Goal: Information Seeking & Learning: Check status

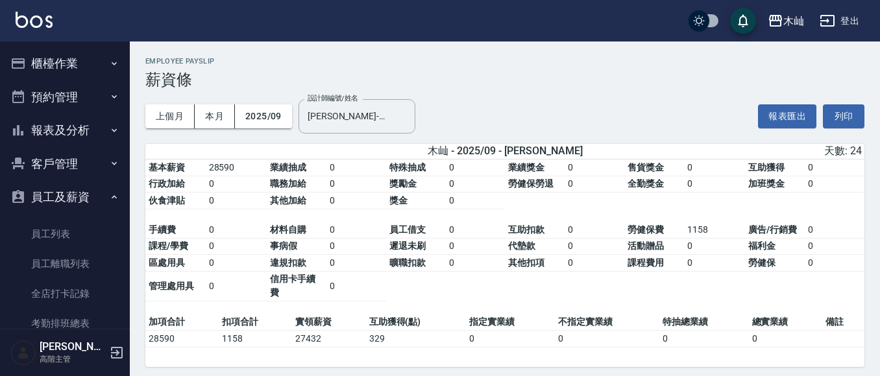
click at [53, 67] on button "櫃檯作業" at bounding box center [64, 64] width 119 height 34
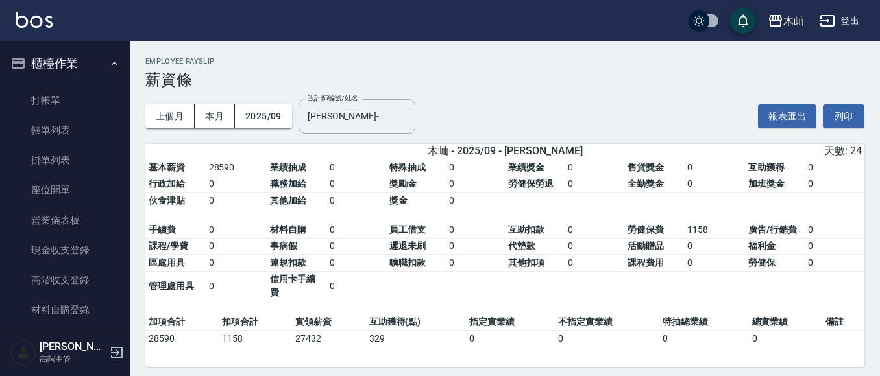
scroll to position [21, 0]
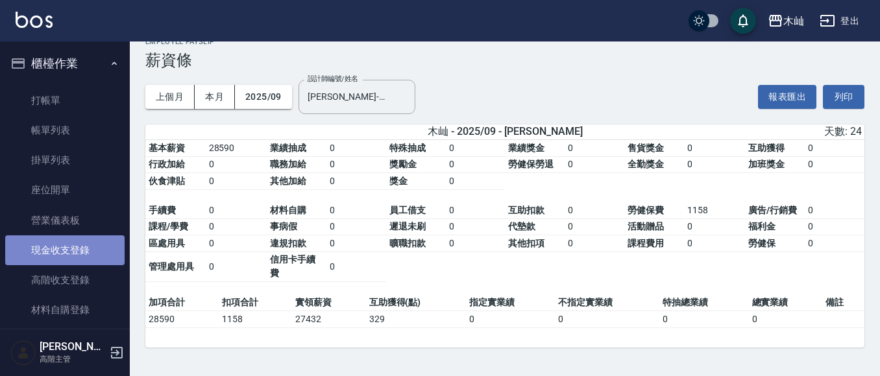
click at [102, 246] on link "現金收支登錄" at bounding box center [64, 251] width 119 height 30
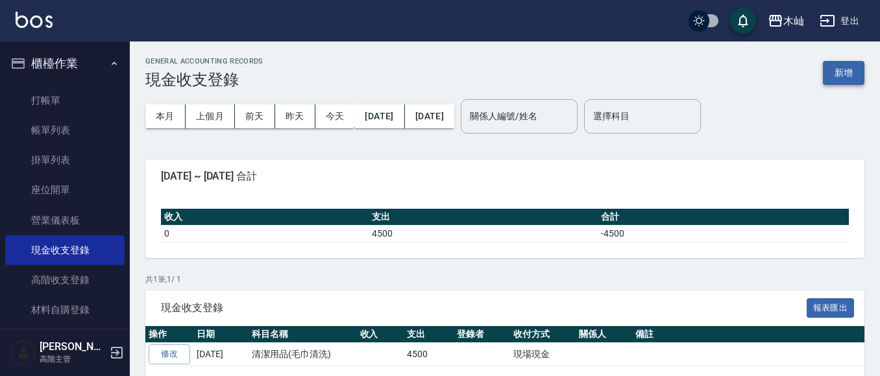
click at [829, 75] on button "新增" at bounding box center [844, 73] width 42 height 24
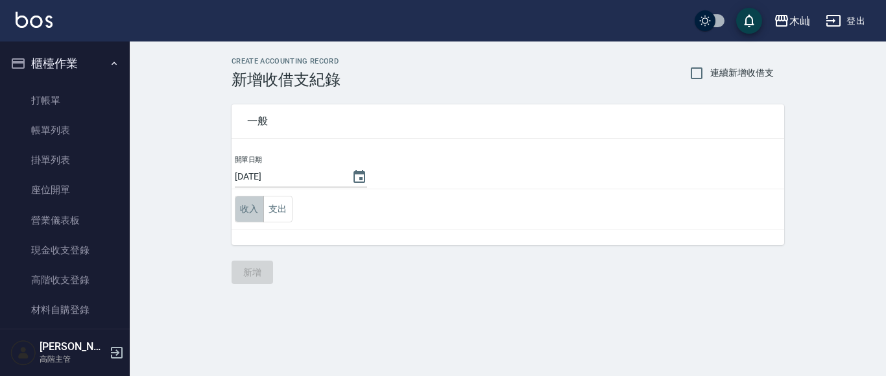
click at [247, 208] on button "收入" at bounding box center [249, 209] width 29 height 27
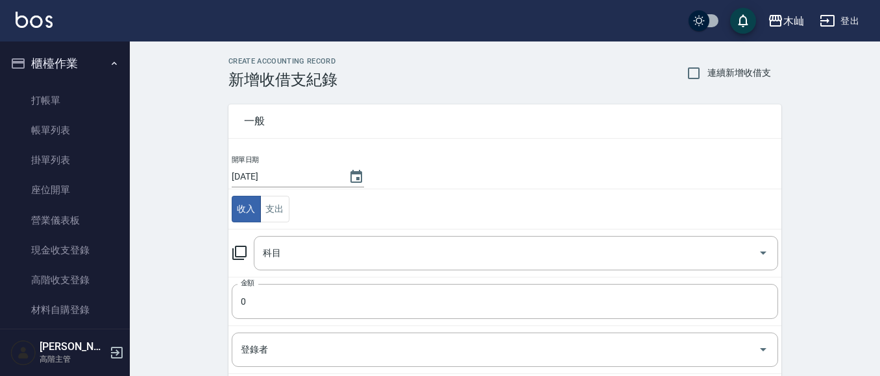
click at [239, 252] on icon at bounding box center [240, 253] width 16 height 16
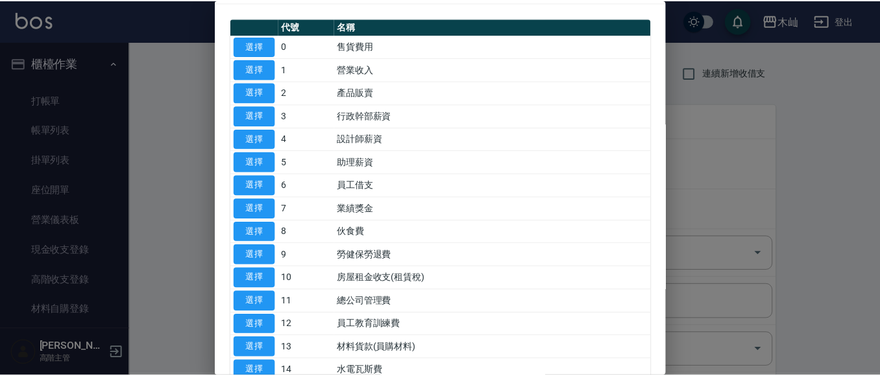
scroll to position [65, 0]
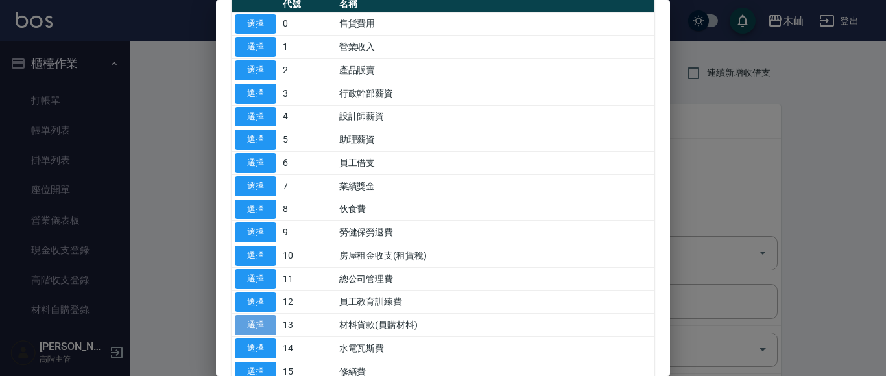
click at [270, 324] on button "選擇" at bounding box center [256, 325] width 42 height 20
type input "13 材料貨款(員購材料)"
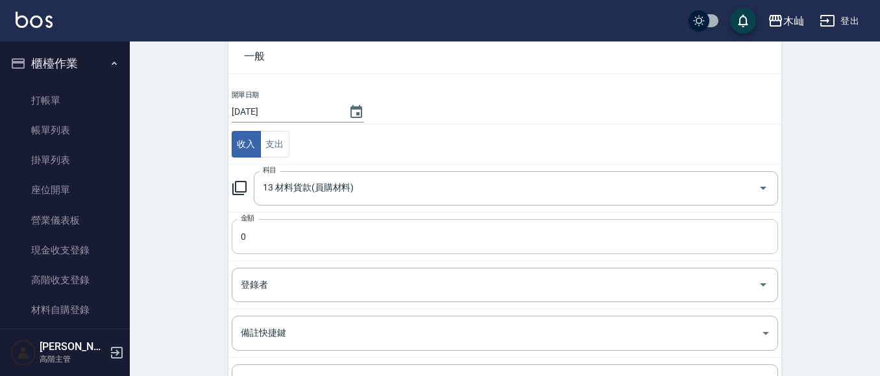
click at [300, 243] on input "0" at bounding box center [505, 236] width 546 height 35
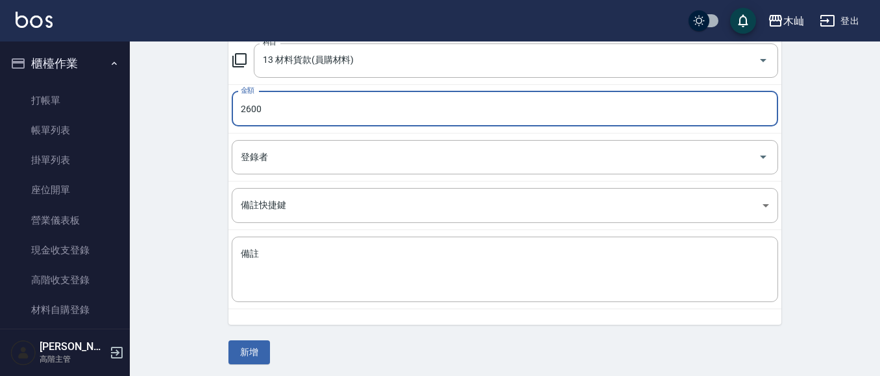
scroll to position [195, 0]
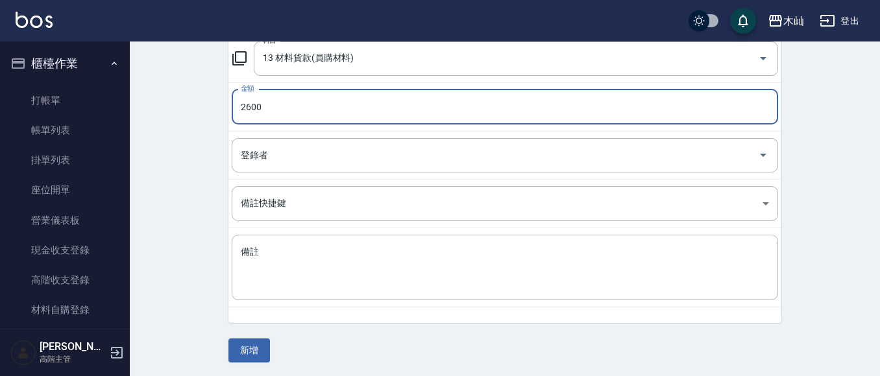
type input "2600"
click at [291, 263] on textarea "備註" at bounding box center [505, 268] width 528 height 44
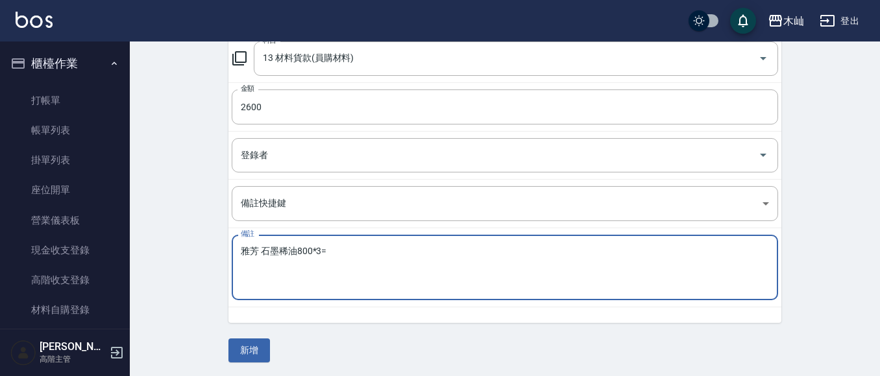
drag, startPoint x: 291, startPoint y: 263, endPoint x: 411, endPoint y: 337, distance: 140.5
click at [411, 337] on div "一般 開單日期 [DATE] 收入 支出 科目 13 材料貨款(員購材料) 科目 金額 2600 金額 登錄者 登錄者 備註快捷鍵 ​ 備註快捷鍵 備註 雅芳…" at bounding box center [504, 128] width 553 height 469
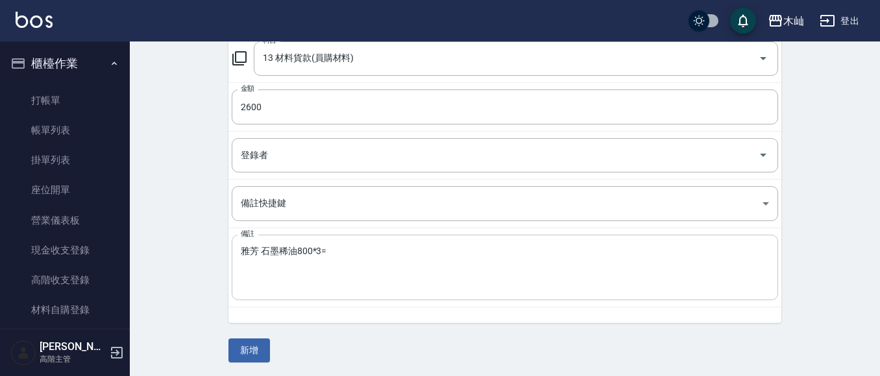
click at [349, 267] on textarea "雅芳 石墨稀油800*3=" at bounding box center [505, 268] width 528 height 44
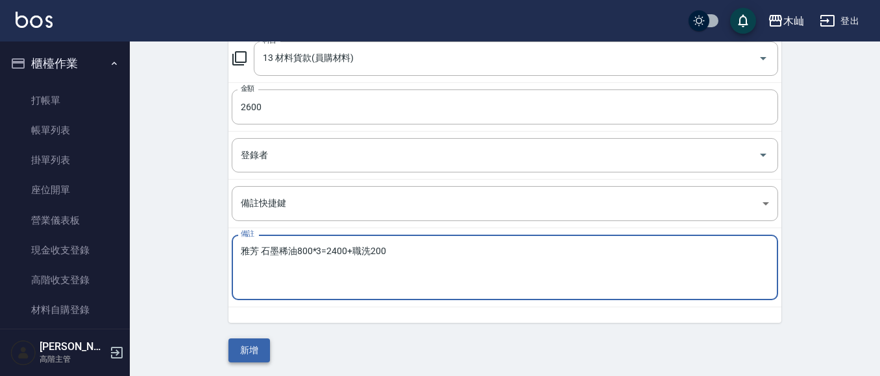
type textarea "雅芳 石墨稀油800*3=2400+職洗200"
click at [260, 347] on button "新增" at bounding box center [249, 351] width 42 height 24
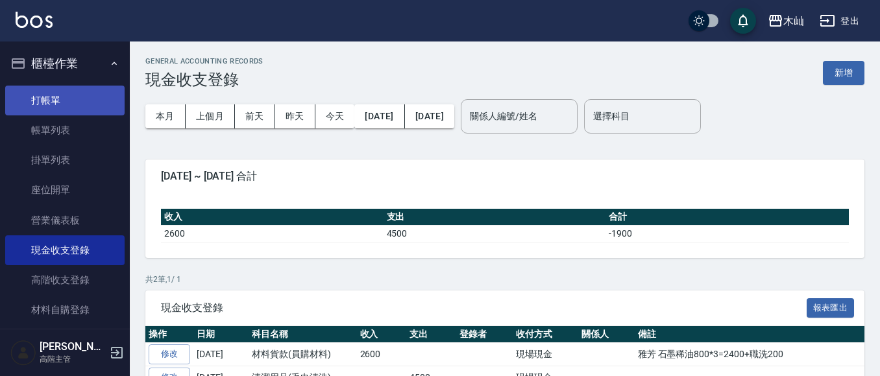
click at [84, 104] on link "打帳單" at bounding box center [64, 101] width 119 height 30
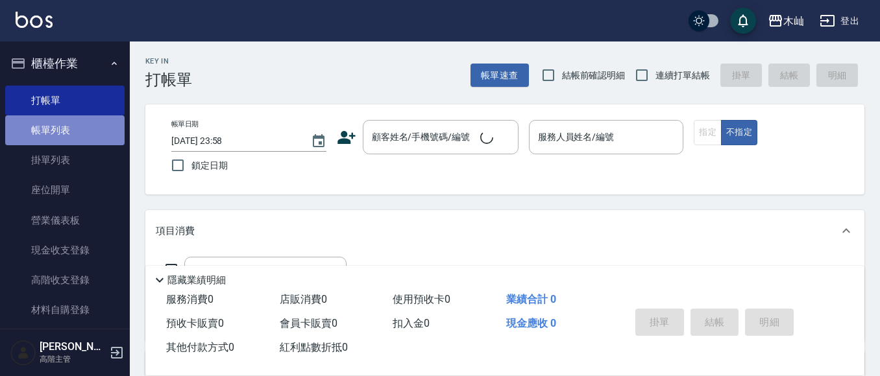
click at [87, 128] on link "帳單列表" at bounding box center [64, 131] width 119 height 30
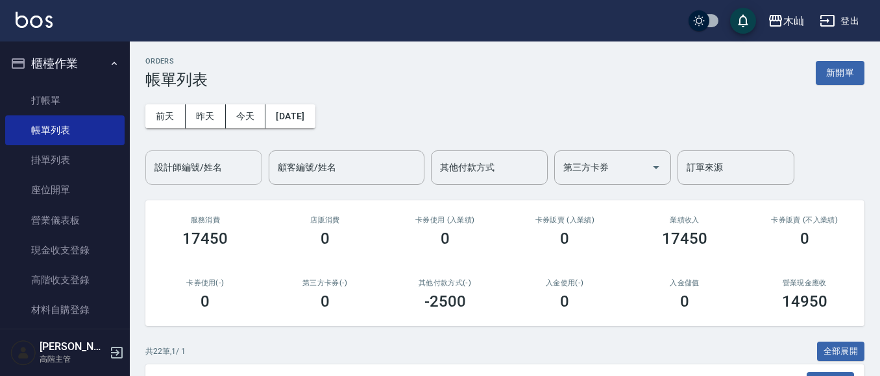
click at [225, 165] on input "設計師編號/姓名" at bounding box center [203, 167] width 105 height 23
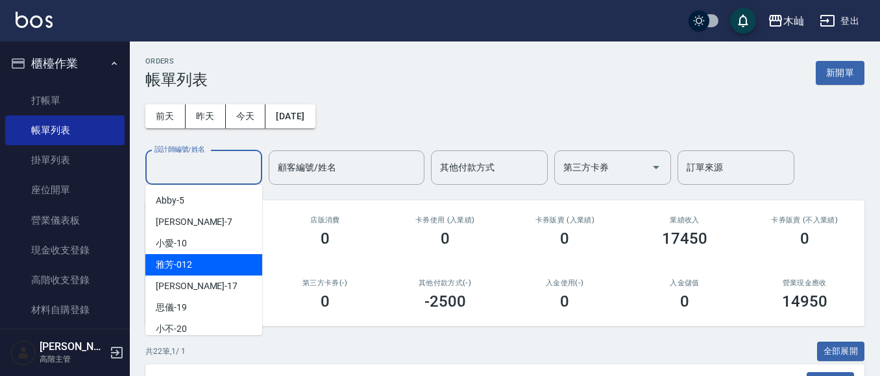
click at [226, 264] on div "雅芳 -012" at bounding box center [203, 264] width 117 height 21
type input "雅芳-012"
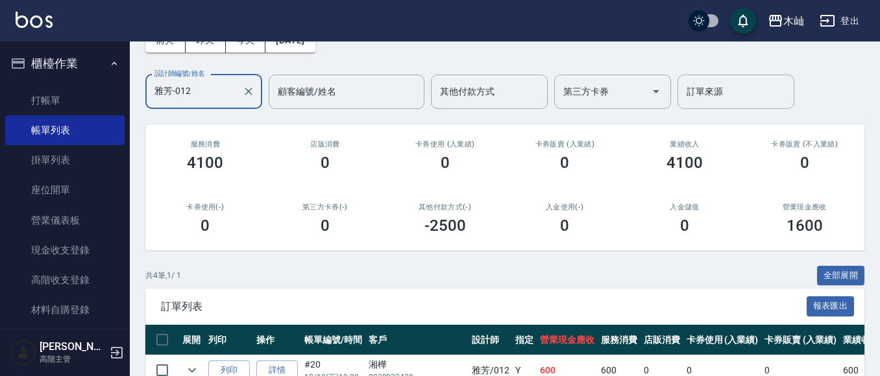
scroll to position [241, 0]
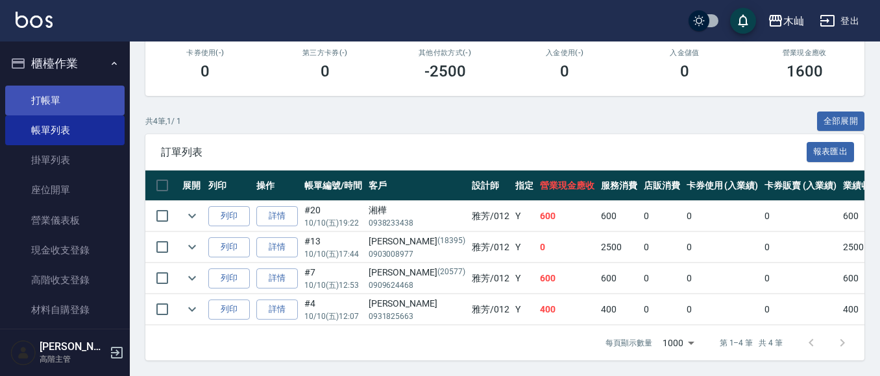
click at [67, 96] on link "打帳單" at bounding box center [64, 101] width 119 height 30
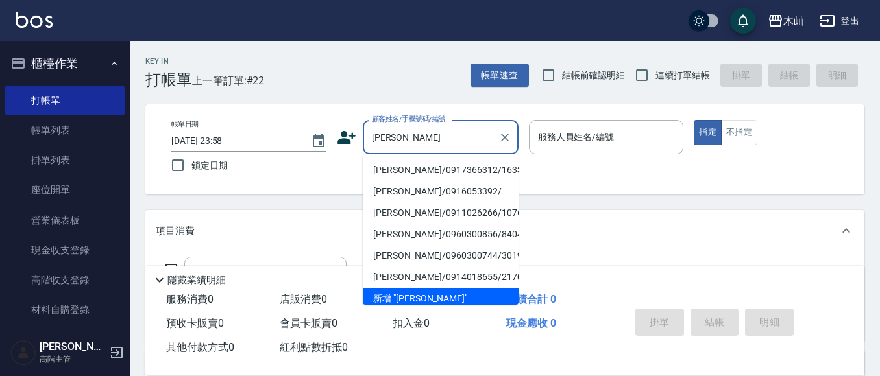
click at [410, 173] on li "[PERSON_NAME]/0917366312/163381" at bounding box center [441, 170] width 156 height 21
type input "[PERSON_NAME]/0917366312/163381"
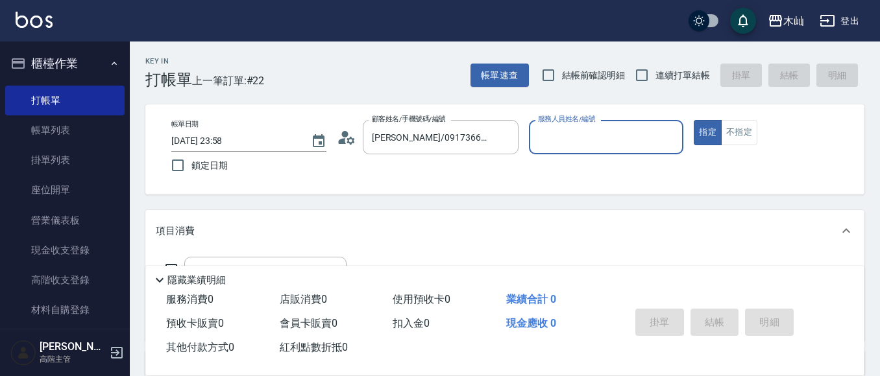
type input "雅芳-012"
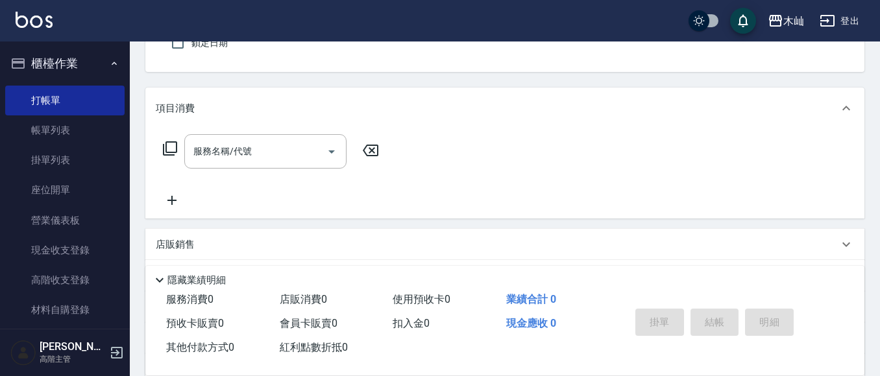
scroll to position [130, 0]
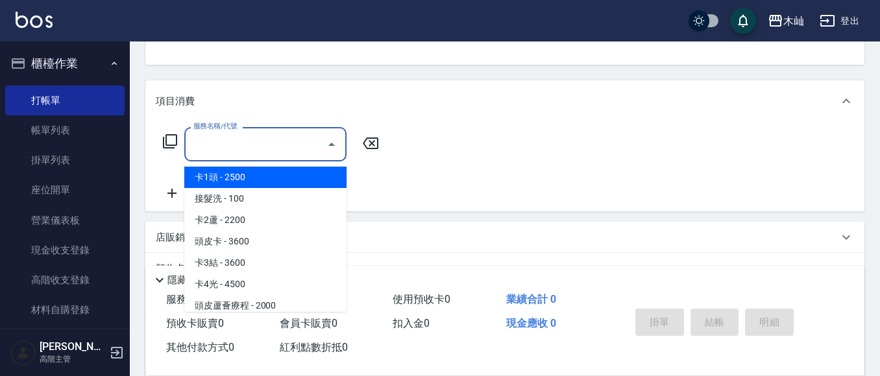
click at [280, 136] on input "服務名稱/代號" at bounding box center [255, 144] width 131 height 23
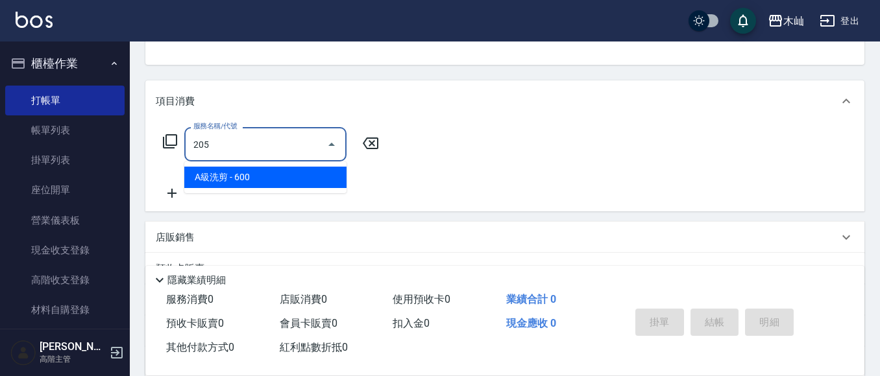
type input "A級洗剪(205)"
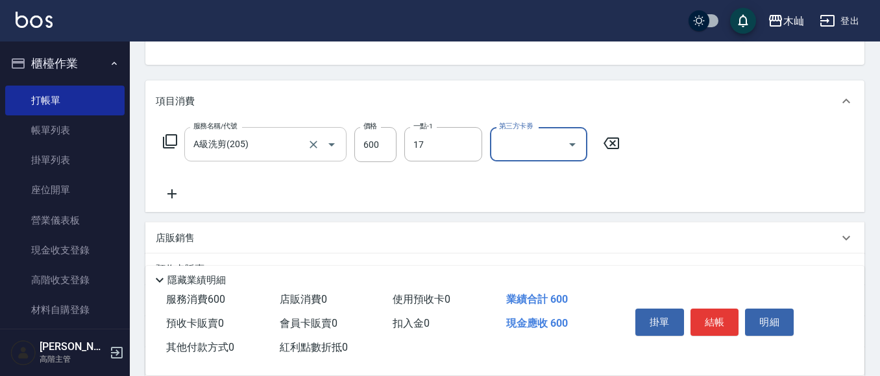
type input "[PERSON_NAME]-17"
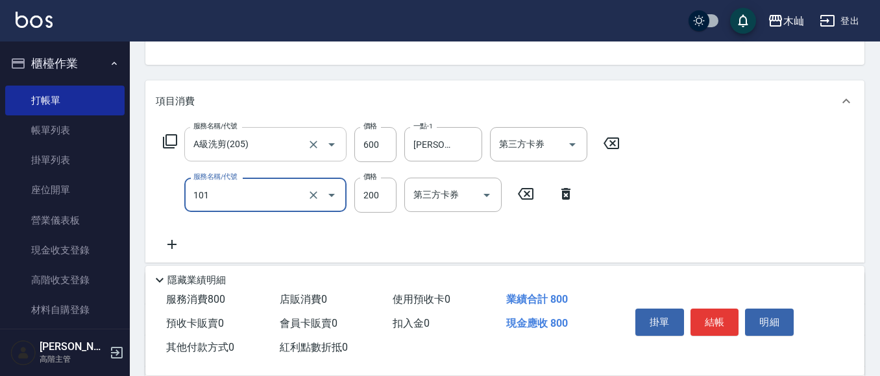
type input "洗髮(101)"
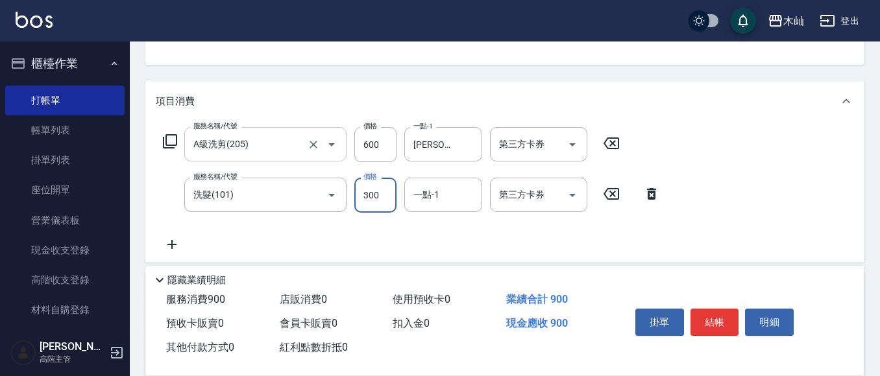
type input "300"
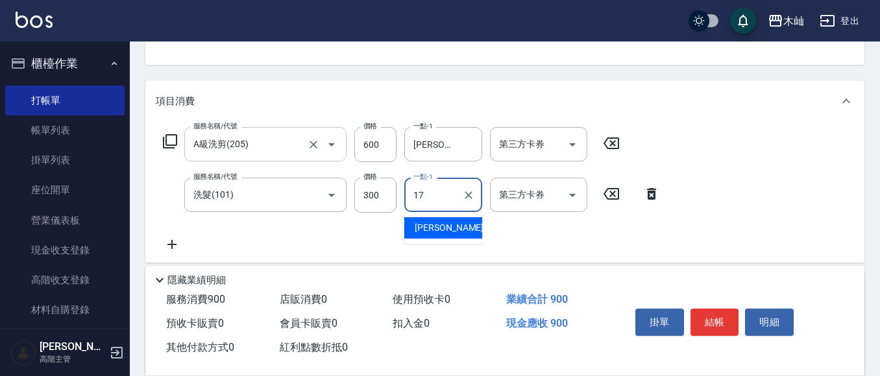
type input "[PERSON_NAME]-17"
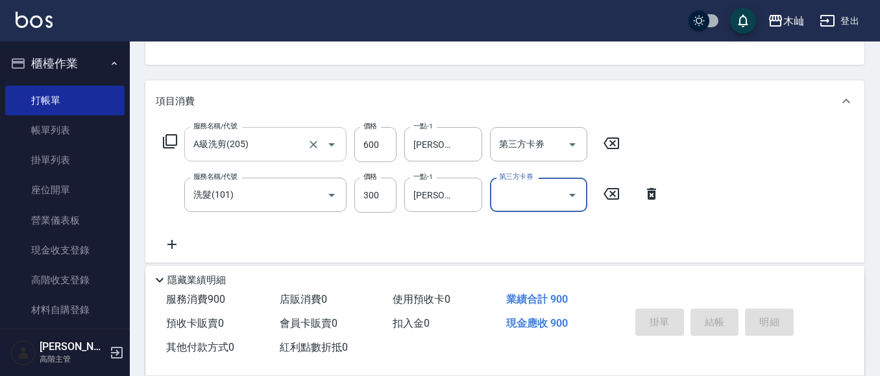
scroll to position [97, 0]
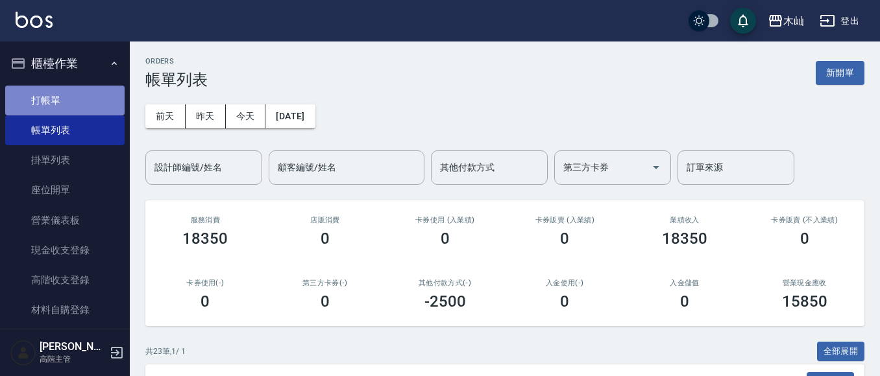
click at [79, 109] on link "打帳單" at bounding box center [64, 101] width 119 height 30
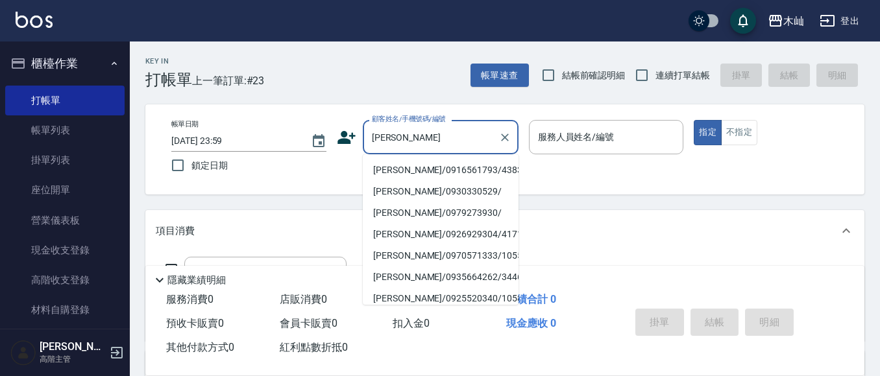
click at [401, 167] on li "[PERSON_NAME]/0916561793/4383" at bounding box center [441, 170] width 156 height 21
type input "[PERSON_NAME]/0916561793/4383"
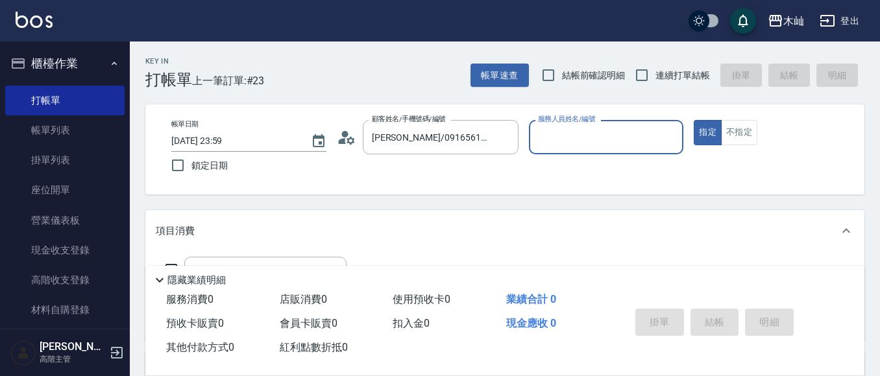
type input "雅芳-012"
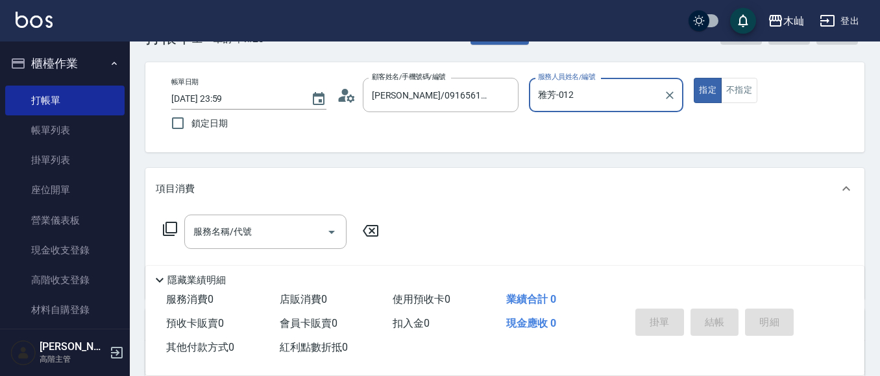
scroll to position [65, 0]
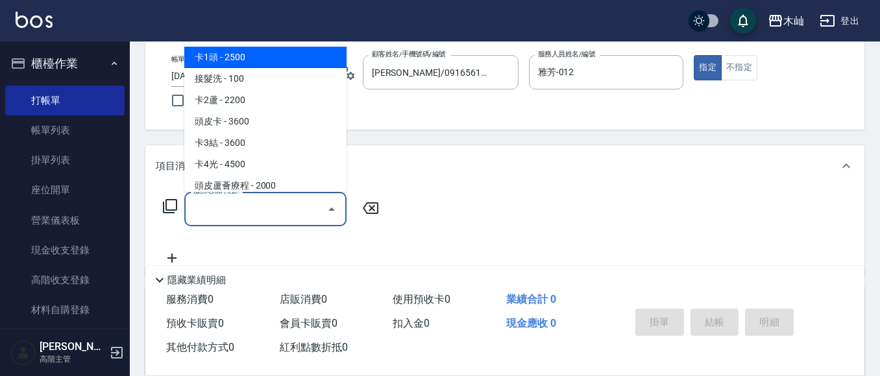
click at [291, 215] on input "服務名稱/代號" at bounding box center [255, 209] width 131 height 23
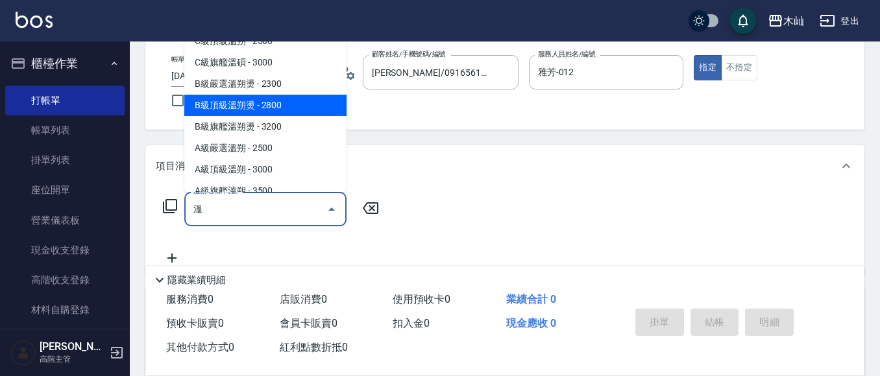
scroll to position [45, 0]
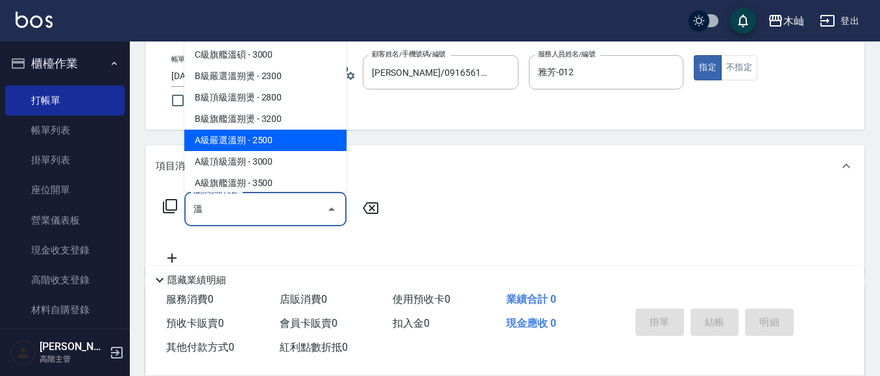
click at [282, 141] on span "A級嚴選溫朔 - 2500" at bounding box center [265, 140] width 162 height 21
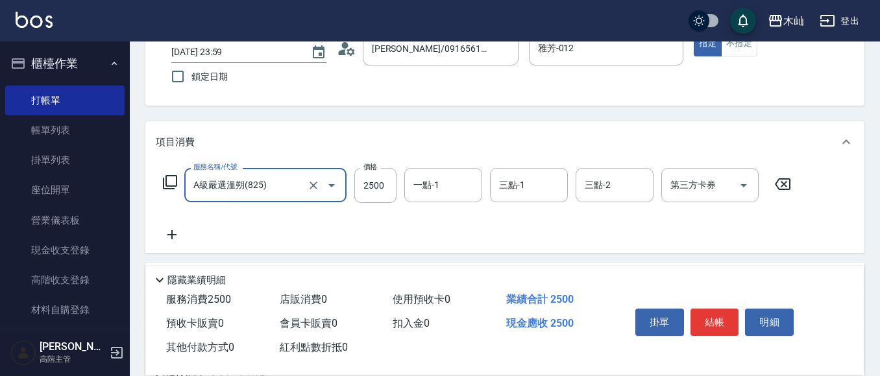
scroll to position [130, 0]
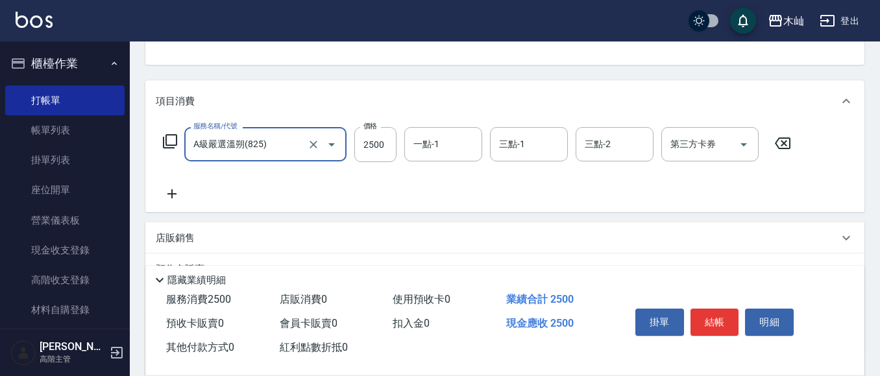
type input "A級嚴選溫朔(825)"
click at [173, 193] on icon at bounding box center [172, 194] width 32 height 16
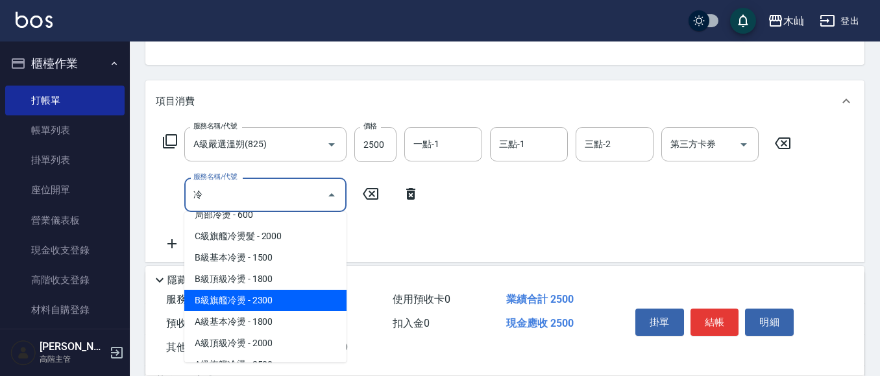
scroll to position [53, 0]
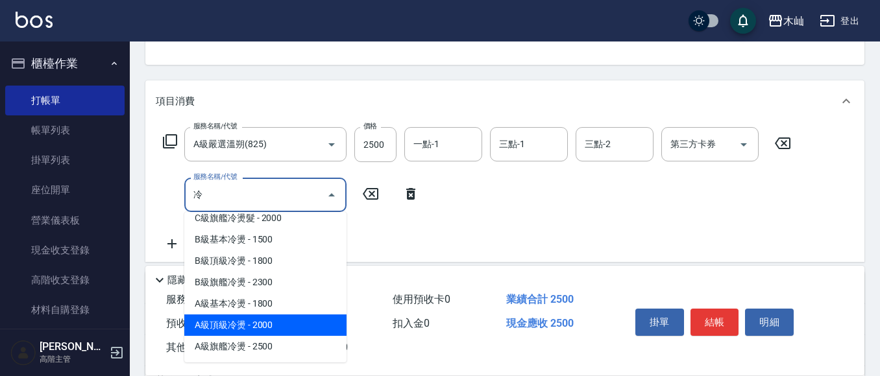
click at [297, 326] on span "A級頂級冷燙 - 2000" at bounding box center [265, 325] width 162 height 21
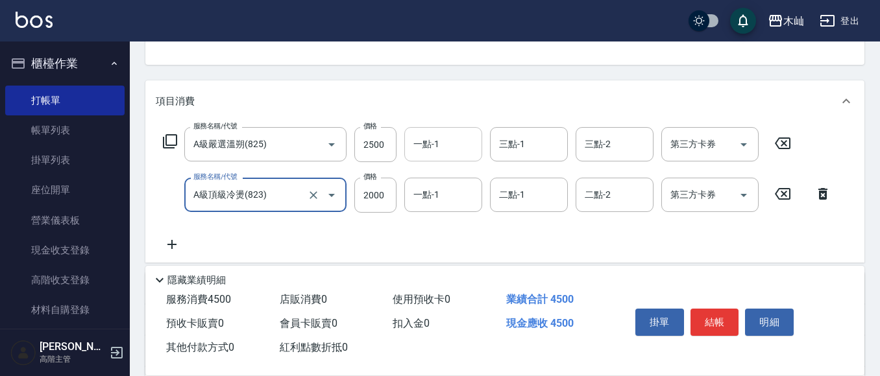
type input "A級頂級冷燙(823)"
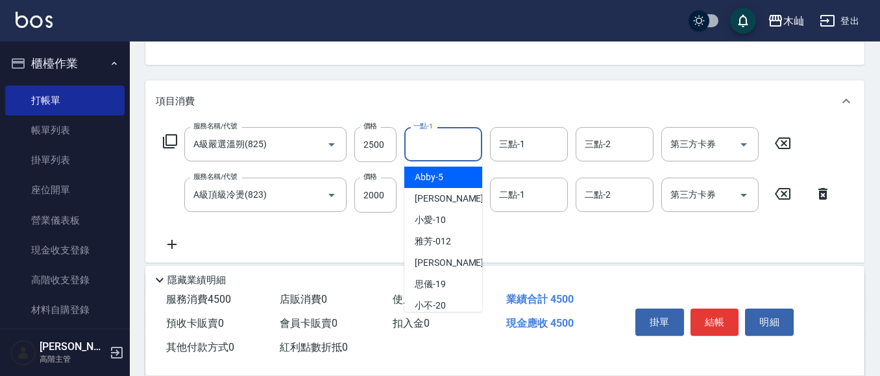
click at [442, 155] on input "一點-1" at bounding box center [443, 144] width 66 height 23
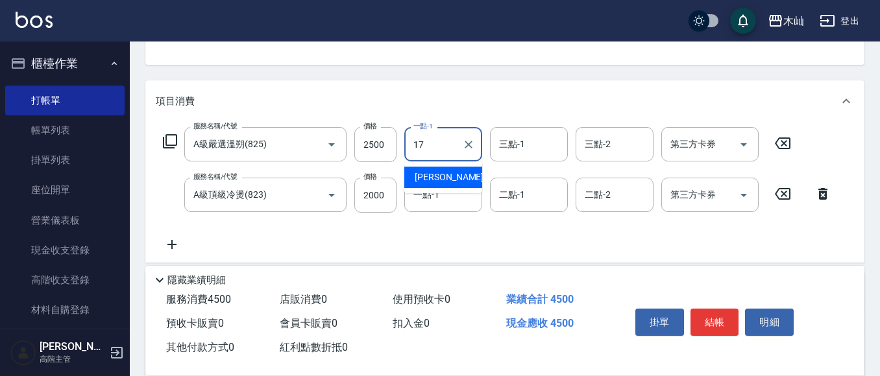
type input "[PERSON_NAME]-17"
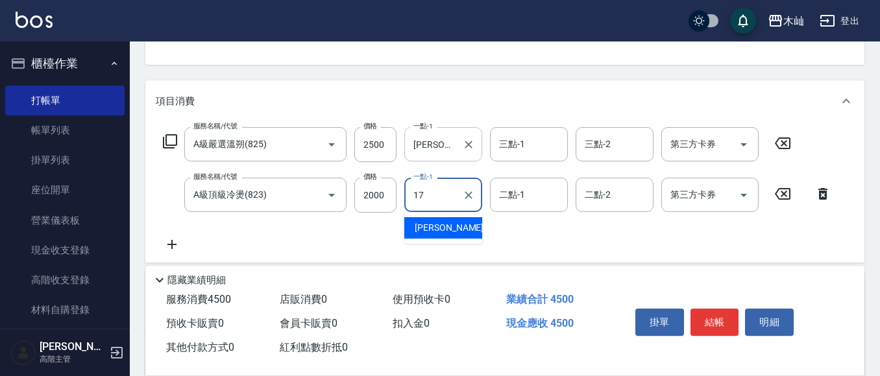
type input "[PERSON_NAME]-17"
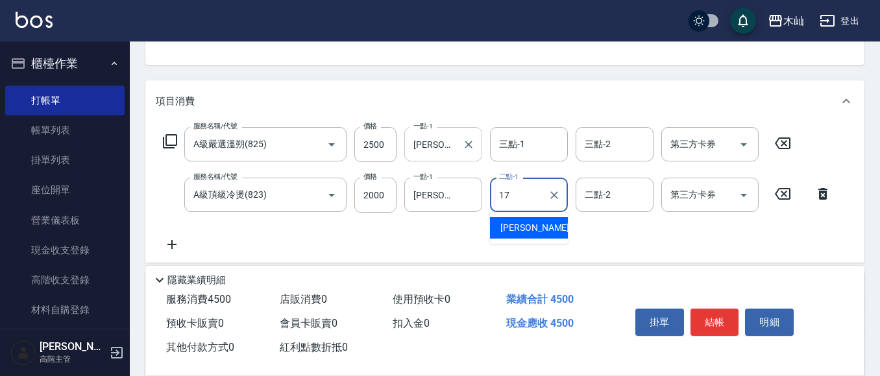
type input "[PERSON_NAME]-17"
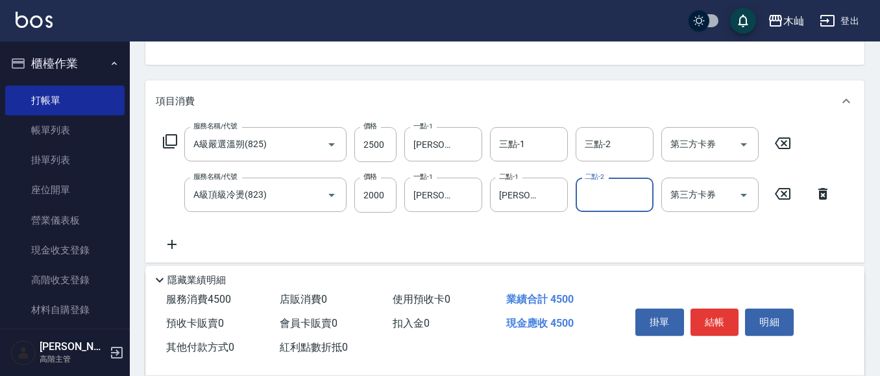
click at [170, 241] on icon at bounding box center [172, 245] width 32 height 16
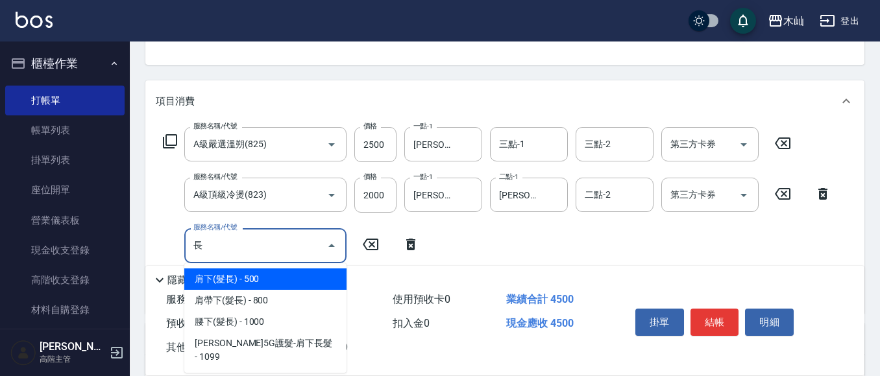
click at [305, 281] on span "肩下(髮長) - 500" at bounding box center [265, 279] width 162 height 21
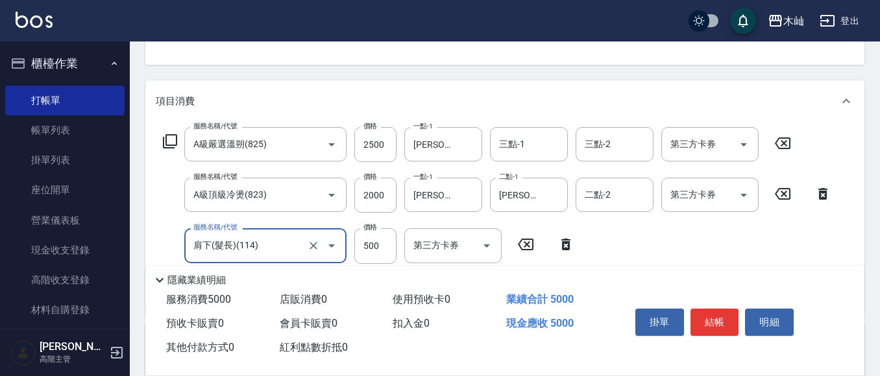
type input "肩下(髮長)(114)"
click at [851, 257] on div "服務名稱/代號 A級嚴選溫朔(825) 服務名稱/代號 價格 2500 價格 一點-1 [PERSON_NAME]-17 一點-1 三點-1 三點-1 三點-…" at bounding box center [504, 217] width 719 height 191
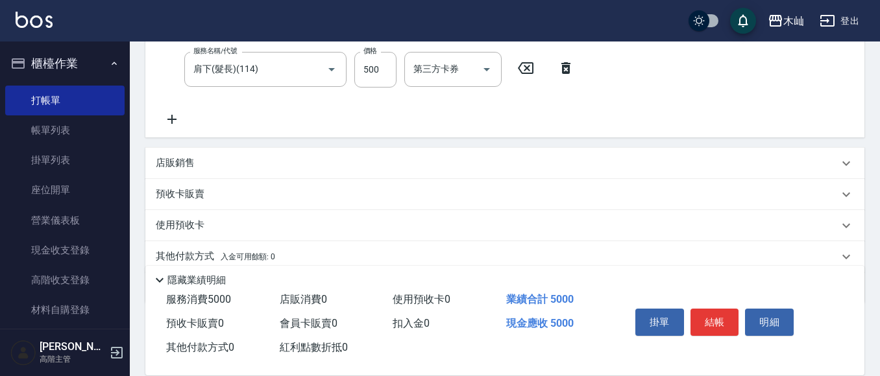
scroll to position [348, 0]
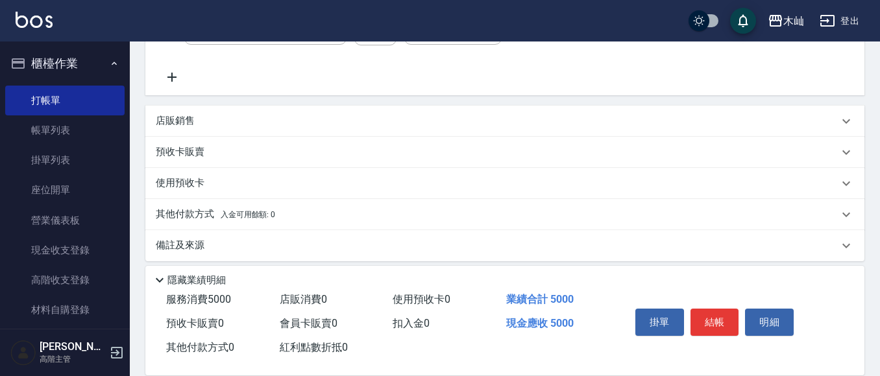
click at [201, 211] on p "其他付款方式 入金可用餘額: 0" at bounding box center [215, 215] width 119 height 14
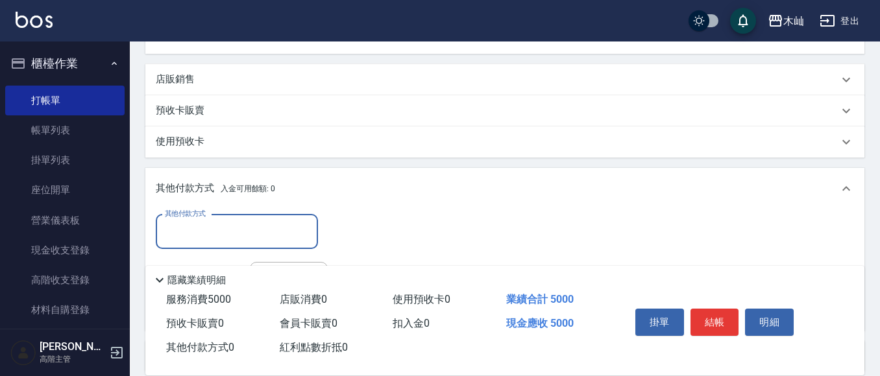
scroll to position [413, 0]
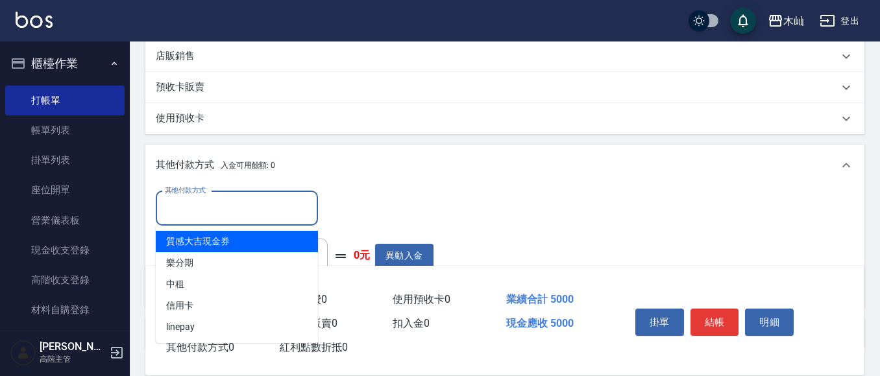
click at [245, 206] on input "其他付款方式" at bounding box center [237, 208] width 151 height 23
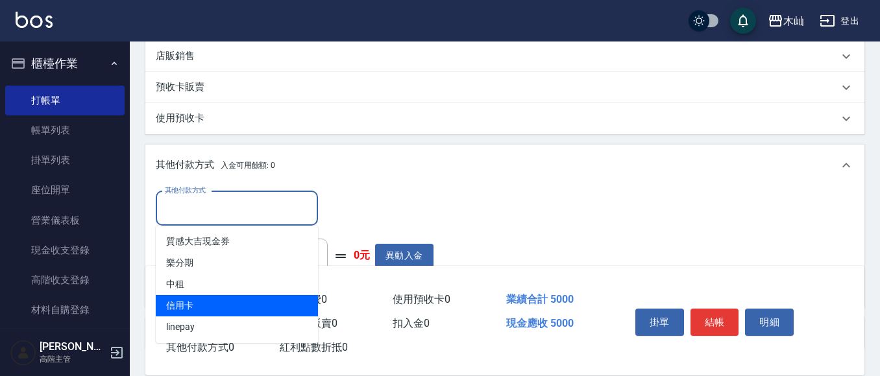
click at [250, 307] on span "信用卡" at bounding box center [237, 305] width 162 height 21
type input "信用卡"
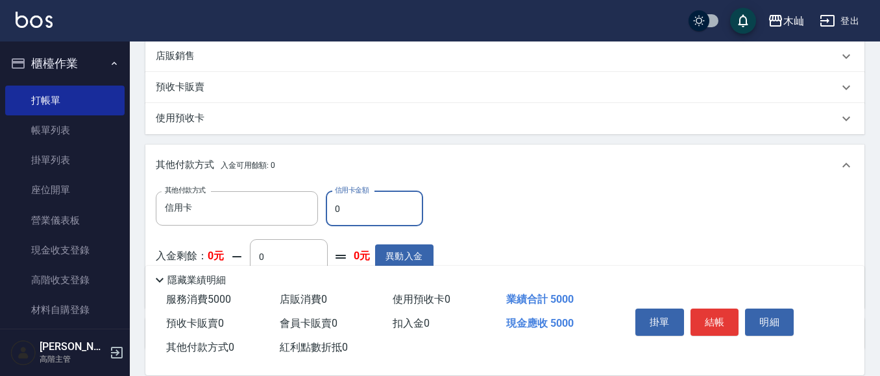
click at [374, 195] on input "0" at bounding box center [374, 208] width 97 height 35
type input "5000"
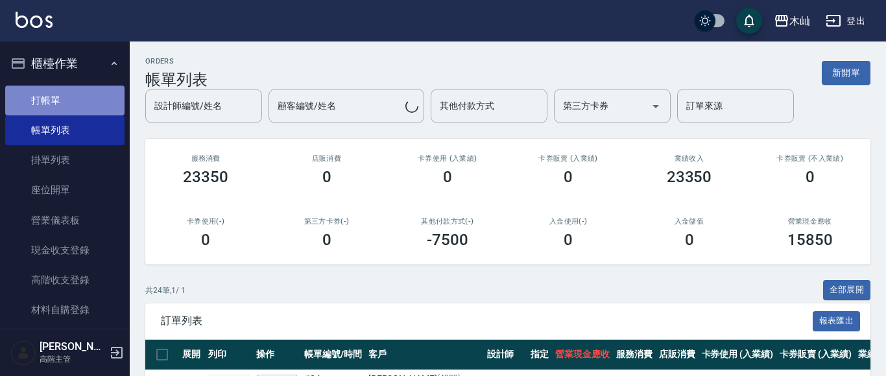
click at [88, 91] on link "打帳單" at bounding box center [64, 101] width 119 height 30
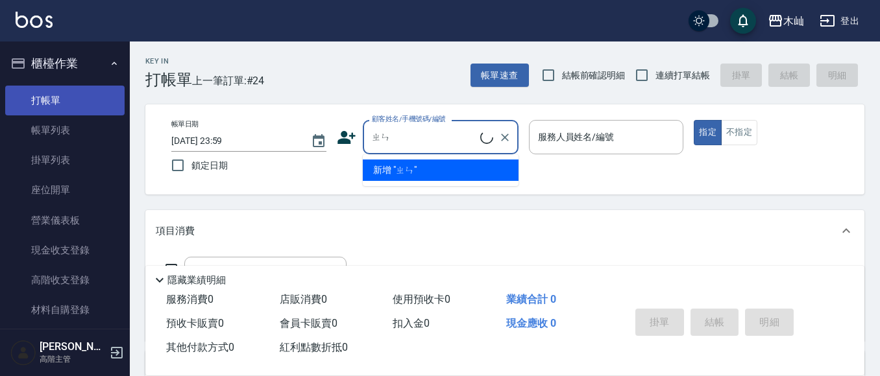
type input "ㄓ"
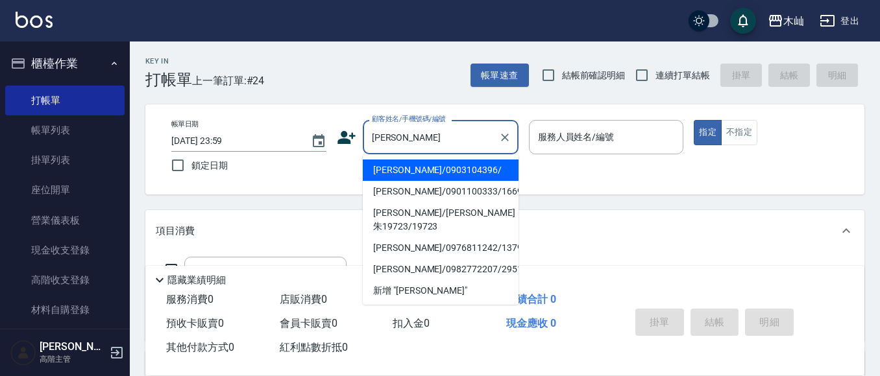
click at [408, 165] on li "[PERSON_NAME]/0903104396/" at bounding box center [441, 170] width 156 height 21
type input "[PERSON_NAME]/0903104396/"
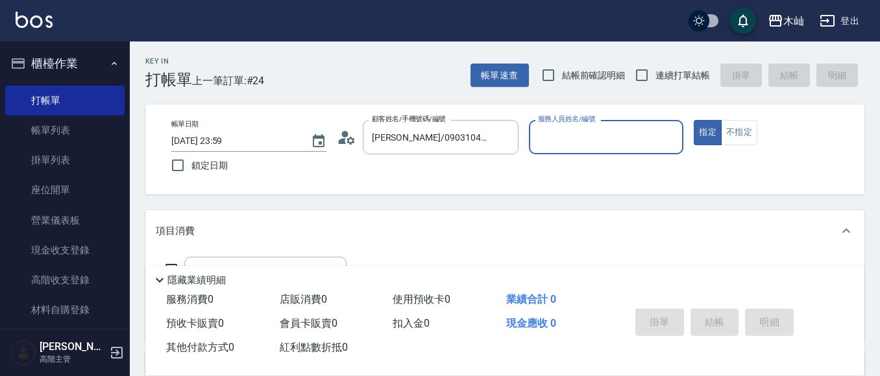
type input "雅芳-012"
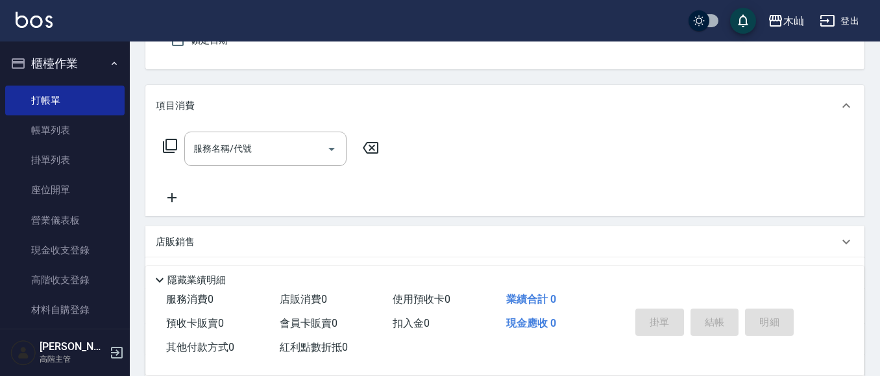
scroll to position [130, 0]
click at [293, 141] on input "服務名稱/代號" at bounding box center [255, 144] width 131 height 23
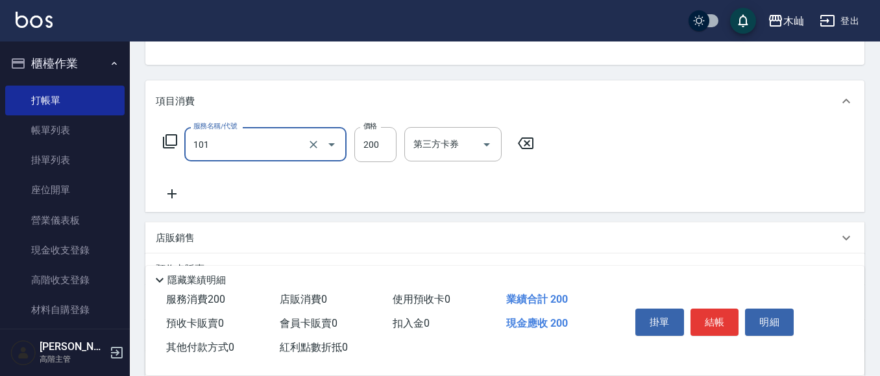
type input "洗髮(101)"
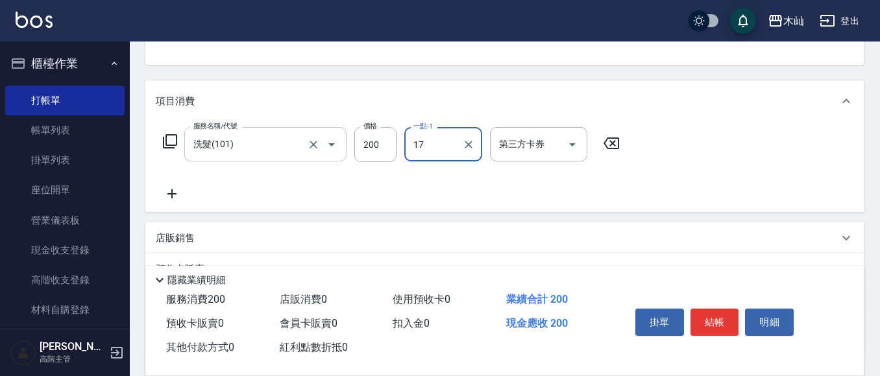
type input "[PERSON_NAME]-17"
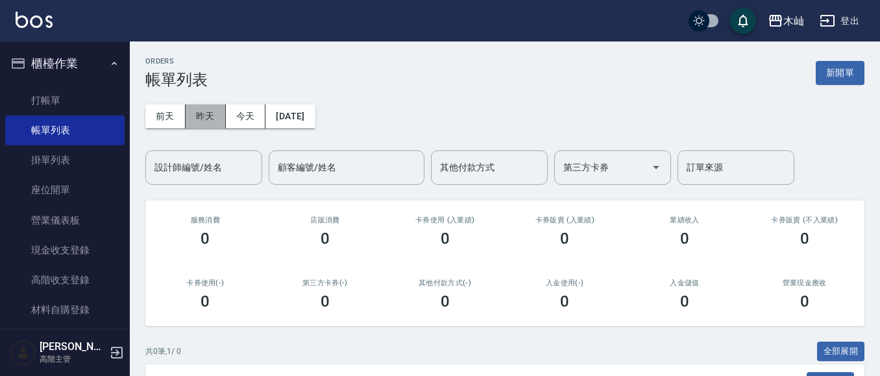
click at [211, 125] on button "昨天" at bounding box center [206, 116] width 40 height 24
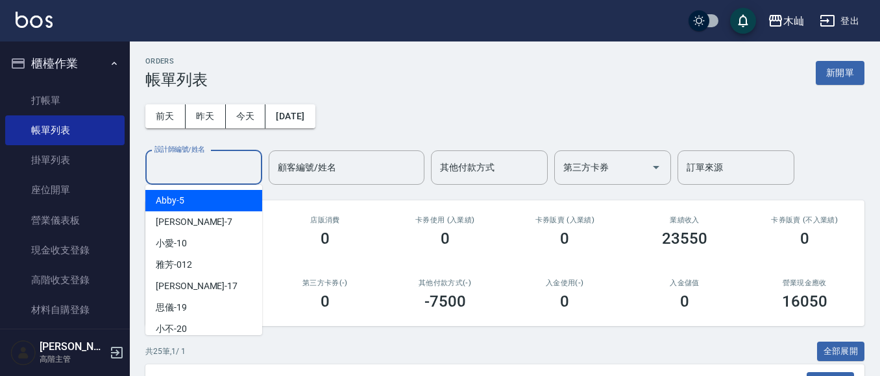
click at [225, 169] on input "設計師編號/姓名" at bounding box center [203, 167] width 105 height 23
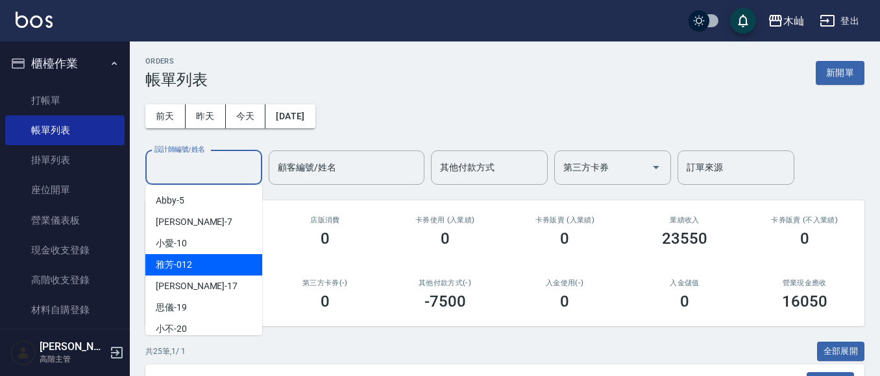
click at [219, 261] on div "雅芳 -012" at bounding box center [203, 264] width 117 height 21
type input "雅芳-012"
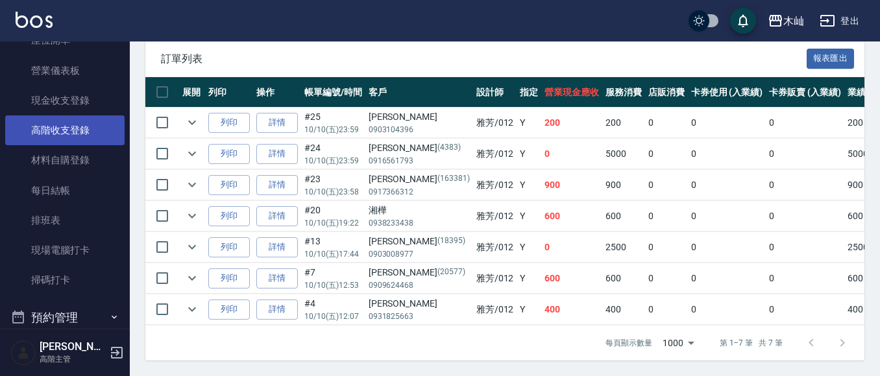
scroll to position [195, 0]
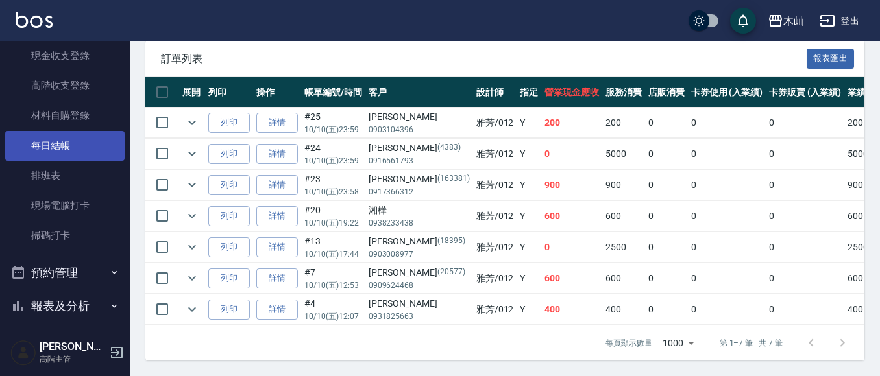
click at [74, 147] on link "每日結帳" at bounding box center [64, 146] width 119 height 30
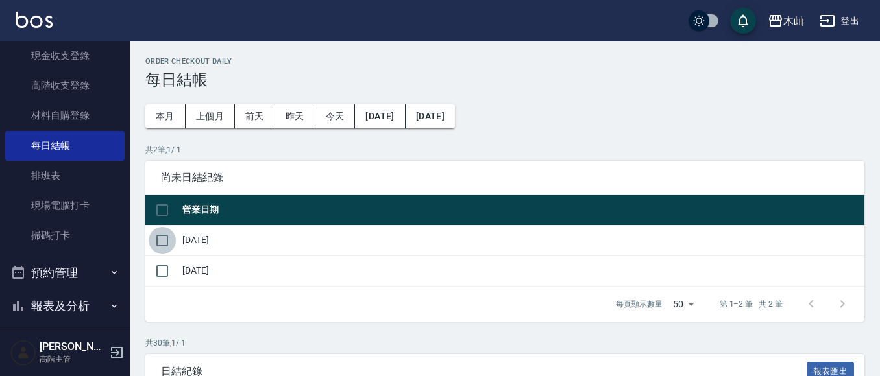
click at [167, 238] on input "checkbox" at bounding box center [162, 240] width 27 height 27
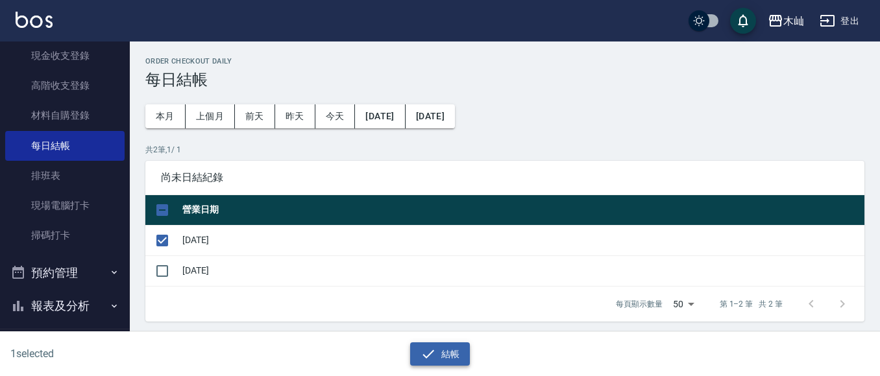
click at [445, 356] on button "結帳" at bounding box center [440, 355] width 60 height 24
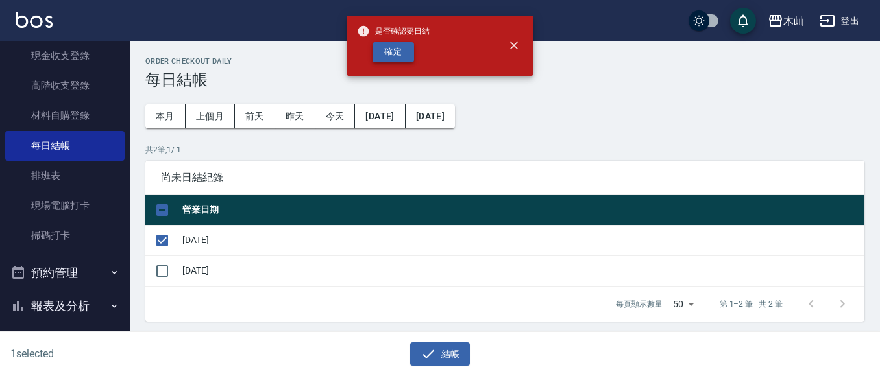
click at [396, 55] on button "確定" at bounding box center [393, 52] width 42 height 20
checkbox input "false"
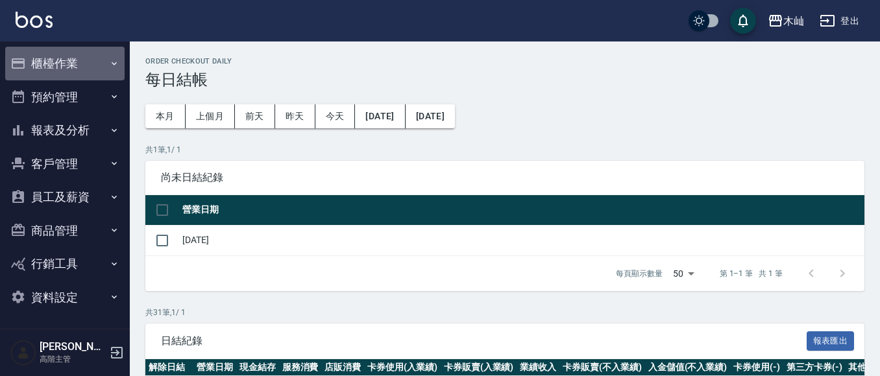
click at [72, 66] on button "櫃檯作業" at bounding box center [64, 64] width 119 height 34
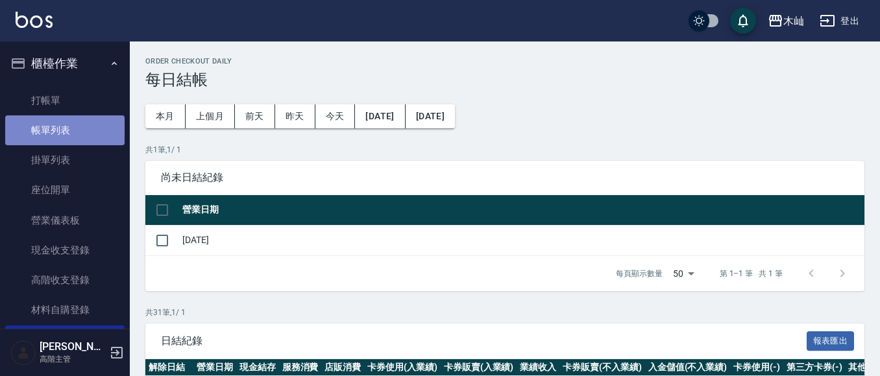
click at [76, 133] on link "帳單列表" at bounding box center [64, 131] width 119 height 30
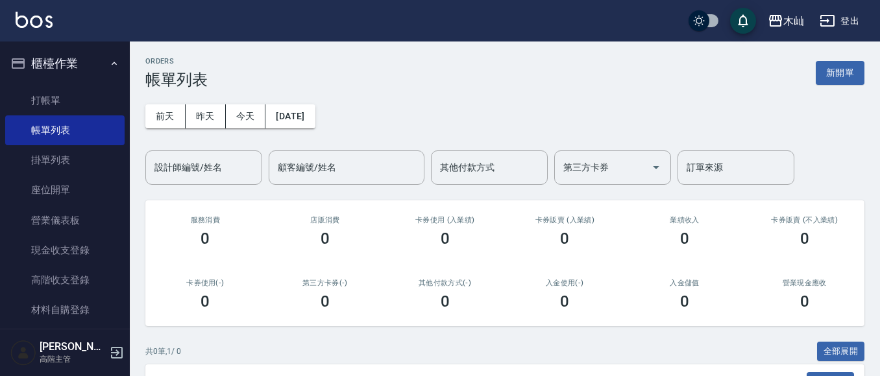
click at [200, 117] on button "昨天" at bounding box center [206, 116] width 40 height 24
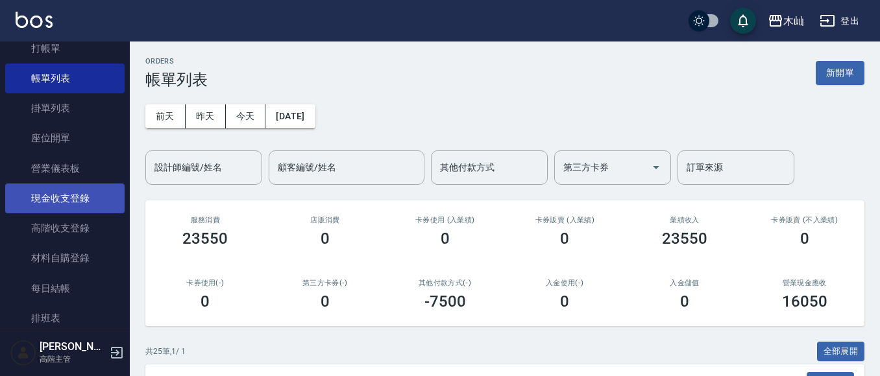
scroll to position [130, 0]
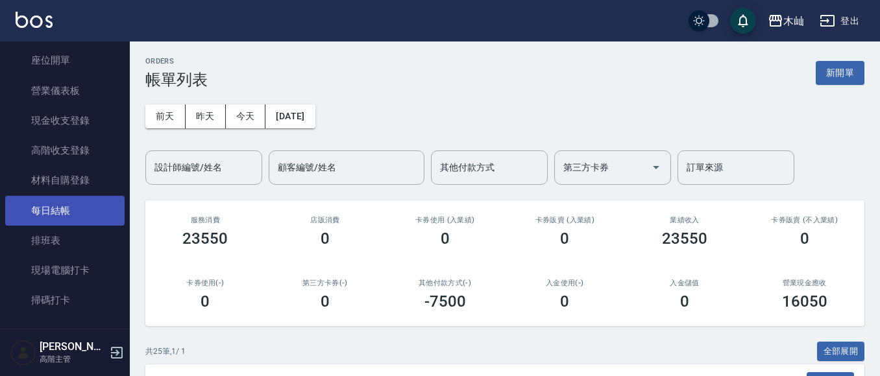
click at [77, 215] on link "每日結帳" at bounding box center [64, 211] width 119 height 30
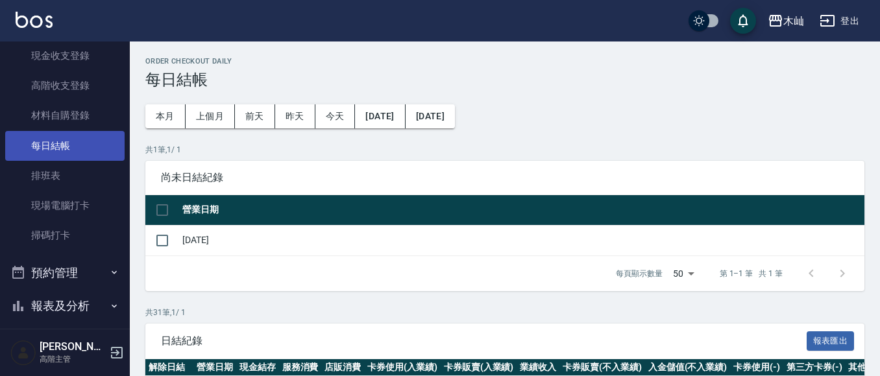
scroll to position [260, 0]
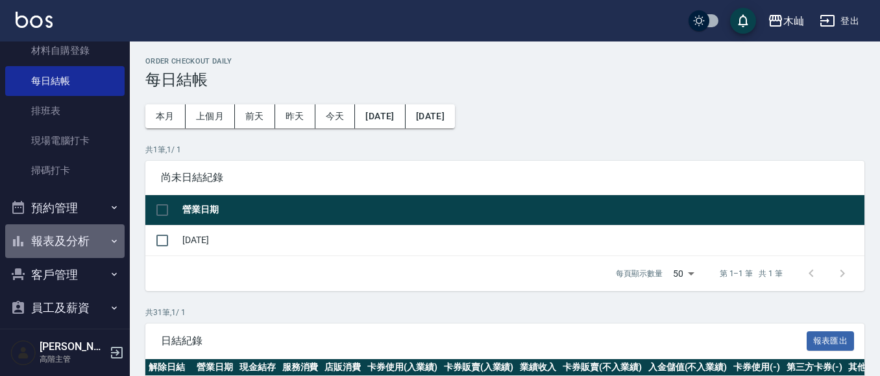
click at [73, 246] on button "報表及分析" at bounding box center [64, 242] width 119 height 34
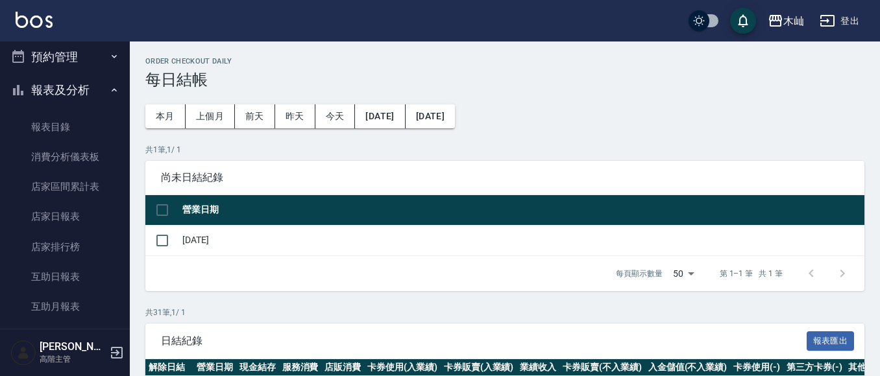
scroll to position [454, 0]
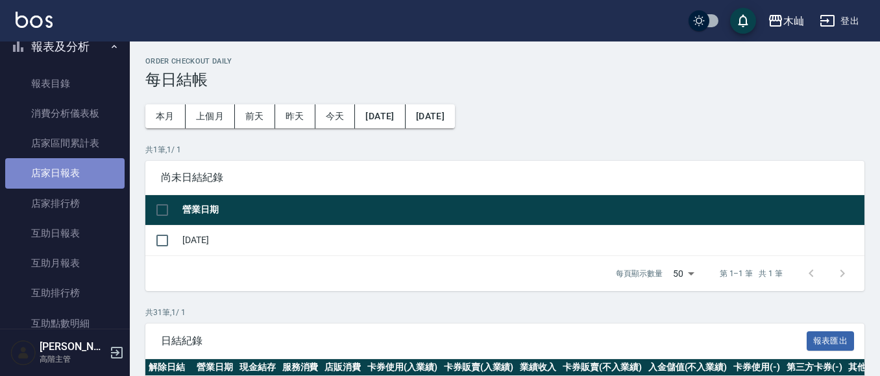
click at [87, 176] on link "店家日報表" at bounding box center [64, 173] width 119 height 30
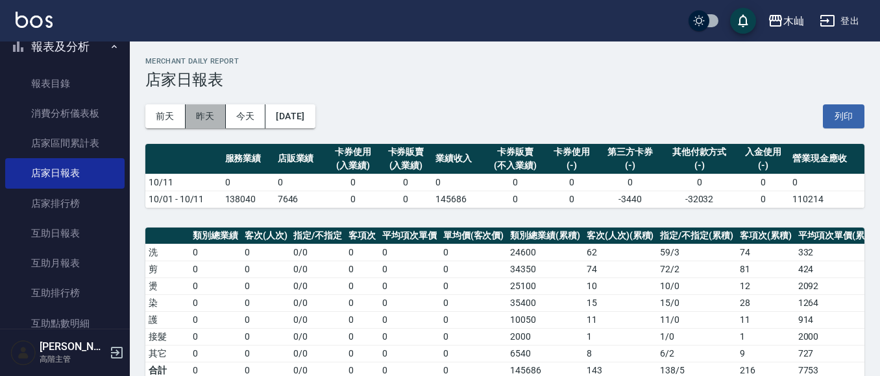
click at [205, 123] on button "昨天" at bounding box center [206, 116] width 40 height 24
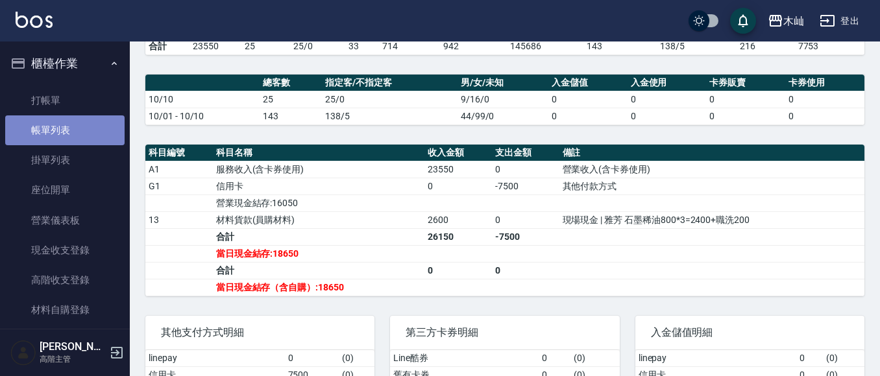
click at [95, 130] on link "帳單列表" at bounding box center [64, 131] width 119 height 30
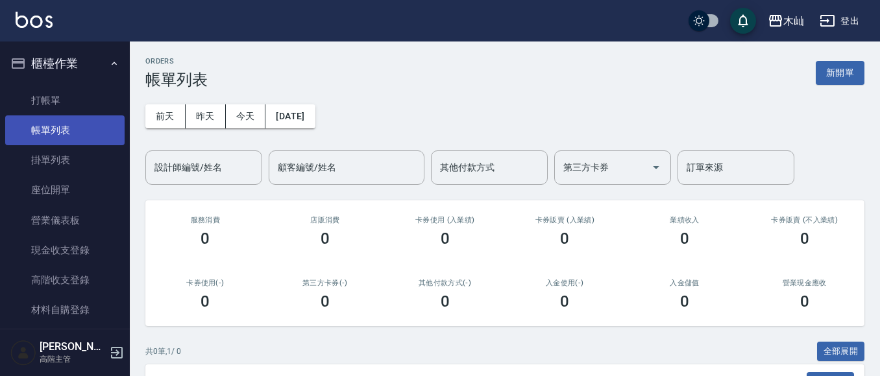
scroll to position [65, 0]
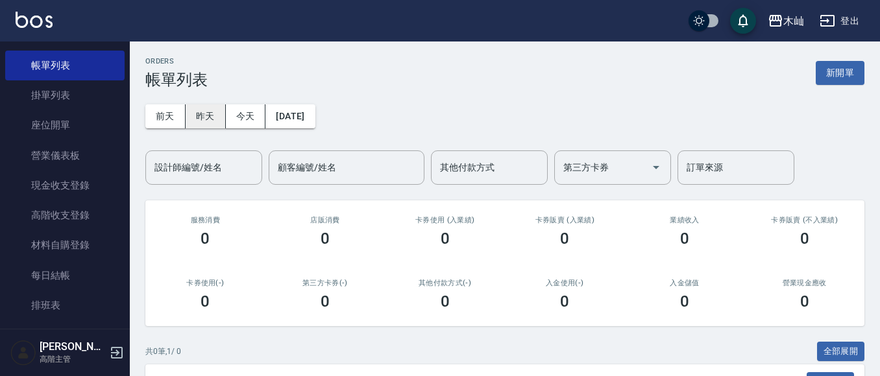
click at [193, 115] on button "昨天" at bounding box center [206, 116] width 40 height 24
click at [225, 169] on input "設計師編號/姓名" at bounding box center [203, 167] width 105 height 23
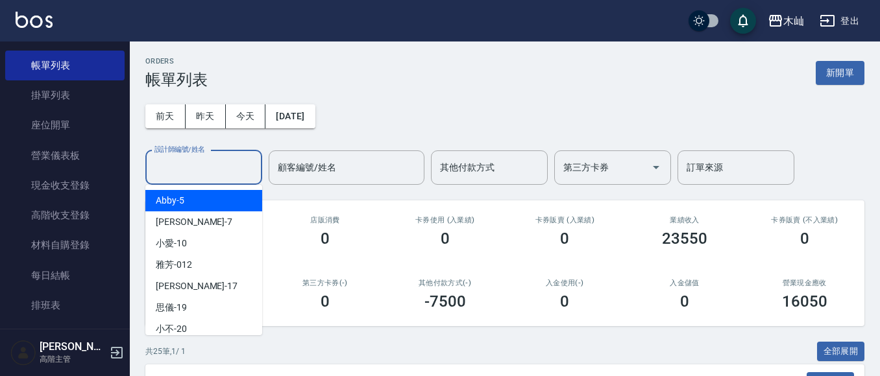
click at [233, 202] on div "Abby -5" at bounding box center [203, 200] width 117 height 21
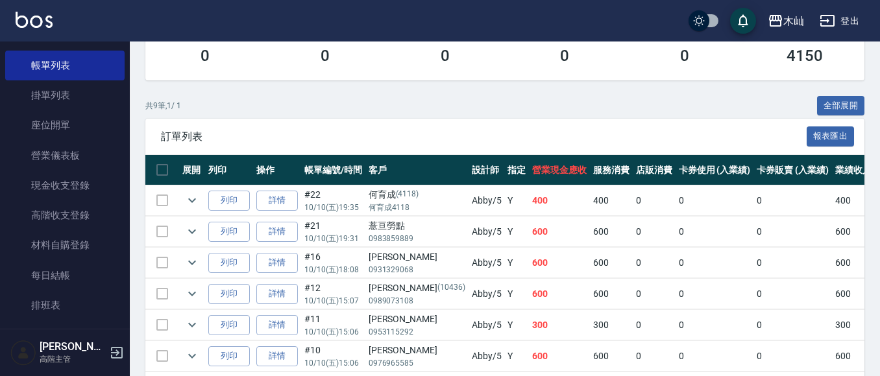
scroll to position [105, 0]
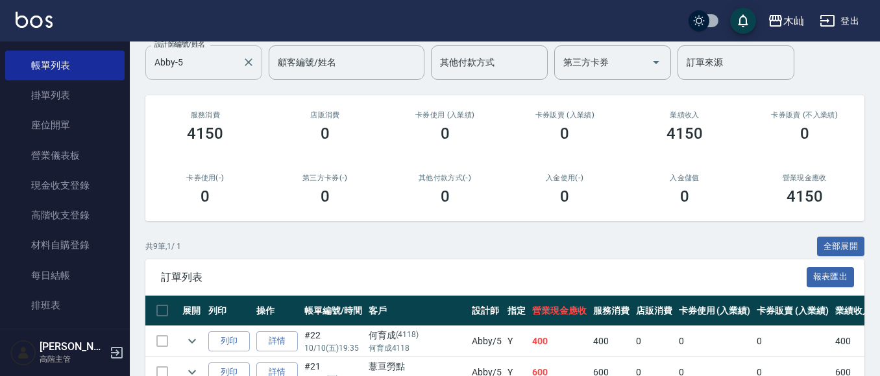
click at [195, 67] on input "Abby-5" at bounding box center [194, 62] width 86 height 23
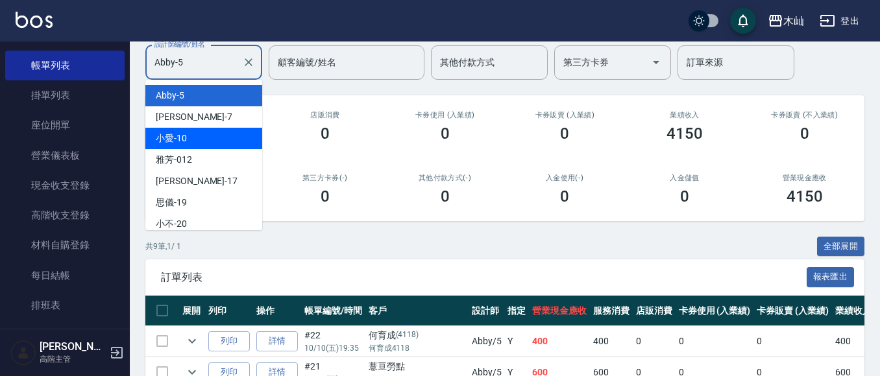
click at [225, 138] on div "小愛 -10" at bounding box center [203, 138] width 117 height 21
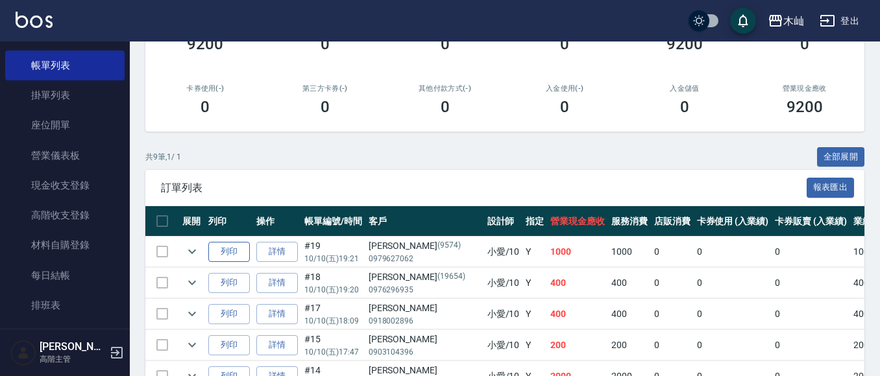
scroll to position [0, 0]
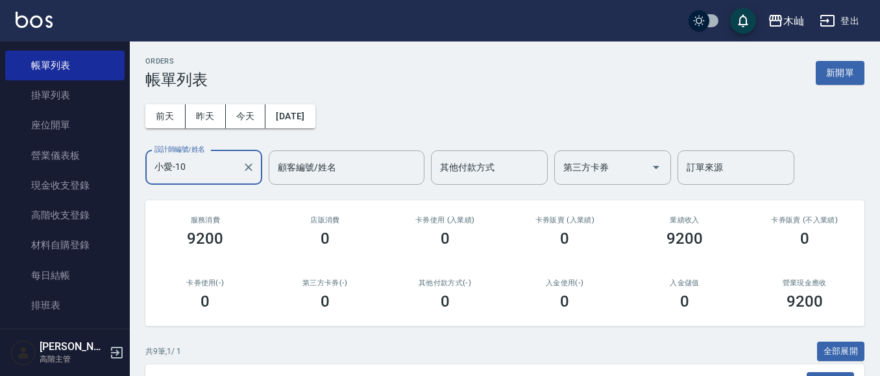
click at [235, 169] on input "小愛-10" at bounding box center [194, 167] width 86 height 23
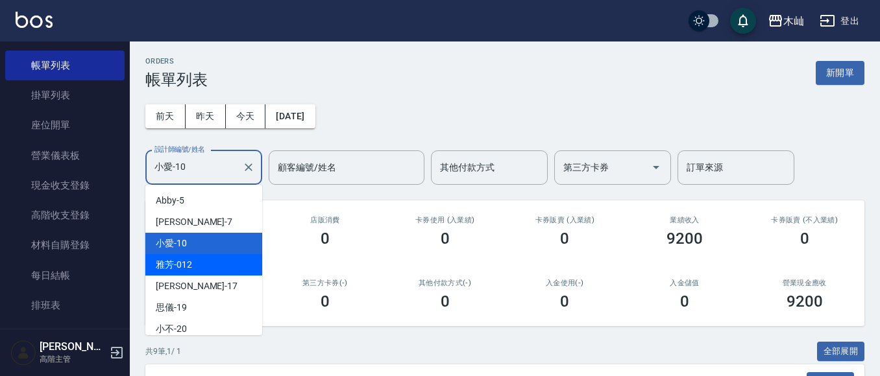
click at [197, 263] on div "雅芳 -012" at bounding box center [203, 264] width 117 height 21
type input "雅芳-012"
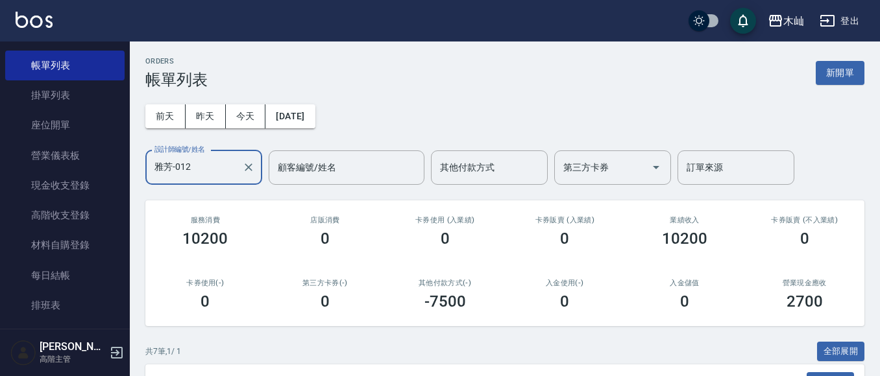
scroll to position [335, 0]
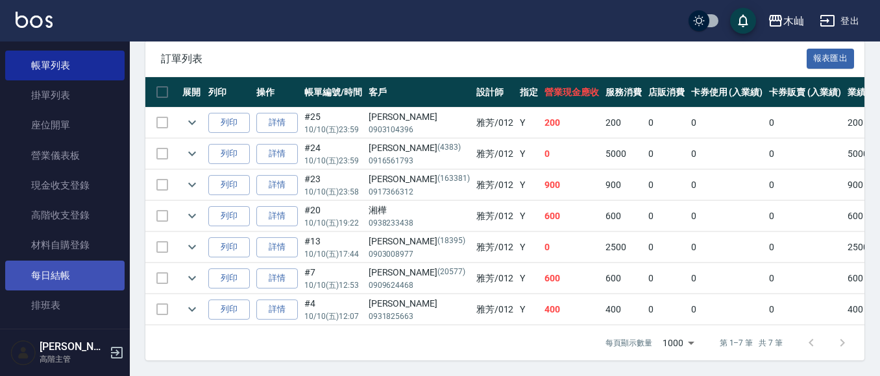
click at [77, 282] on link "每日結帳" at bounding box center [64, 276] width 119 height 30
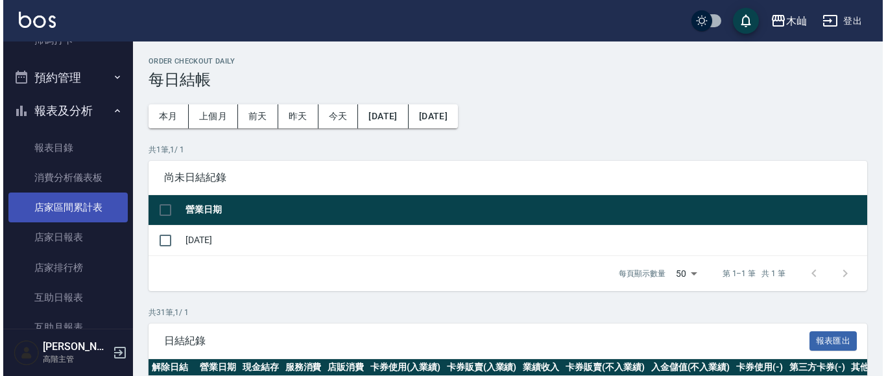
scroll to position [454, 0]
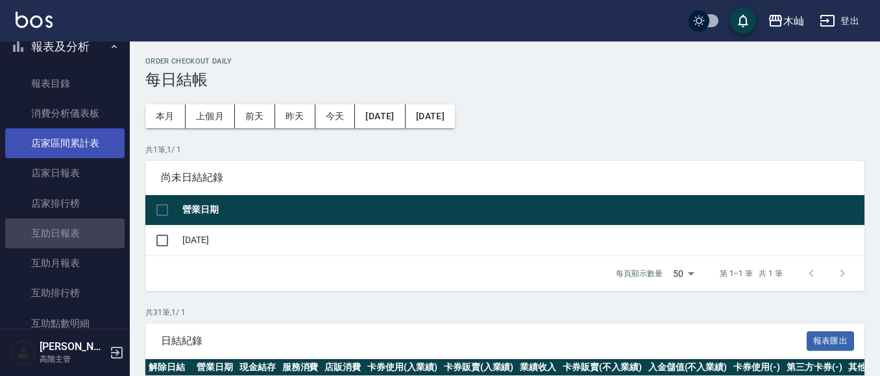
click at [74, 239] on link "互助日報表" at bounding box center [64, 234] width 119 height 30
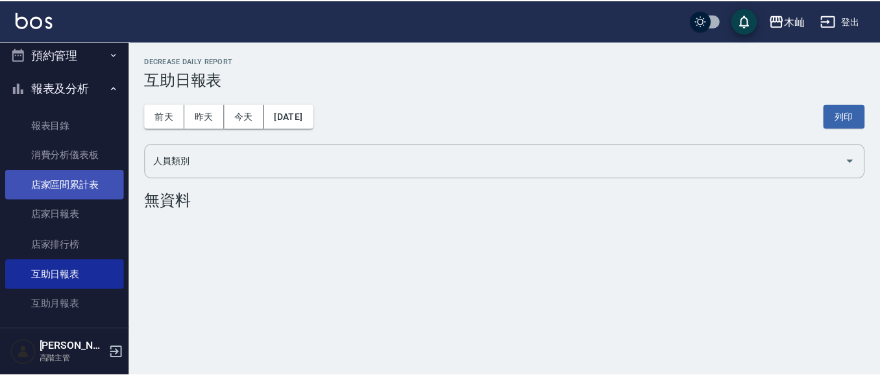
scroll to position [389, 0]
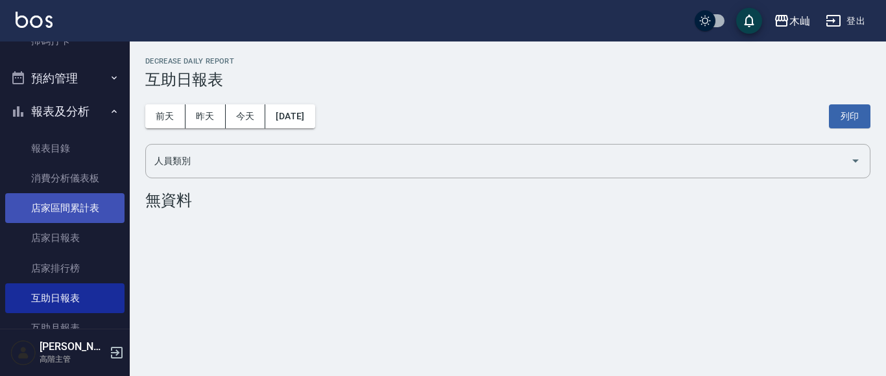
click at [74, 239] on link "店家日報表" at bounding box center [64, 238] width 119 height 30
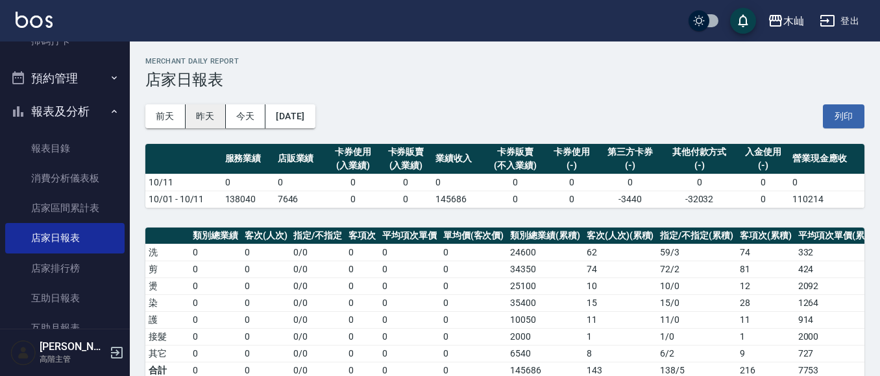
click at [208, 123] on button "昨天" at bounding box center [206, 116] width 40 height 24
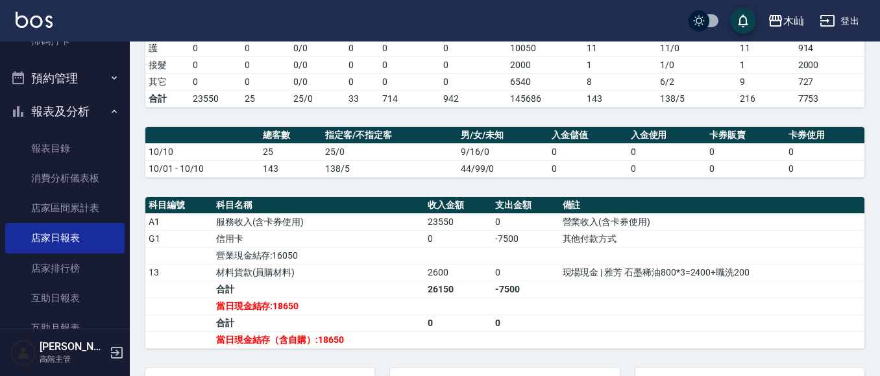
scroll to position [65, 0]
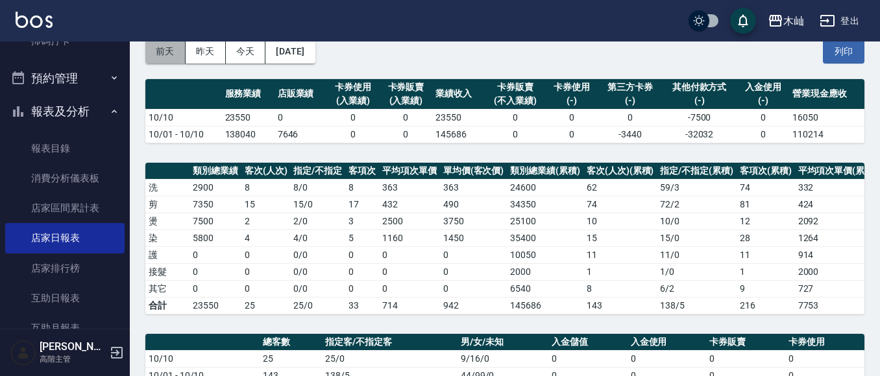
click at [173, 53] on button "前天" at bounding box center [165, 52] width 40 height 24
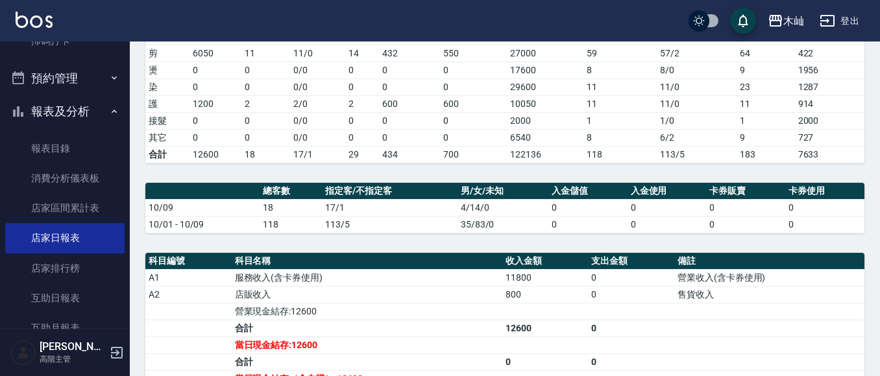
scroll to position [217, 0]
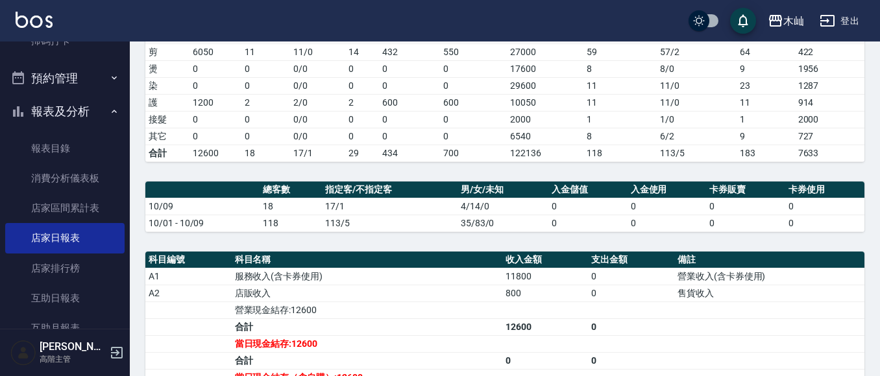
click at [328, 122] on td "0 / 0" at bounding box center [317, 119] width 55 height 17
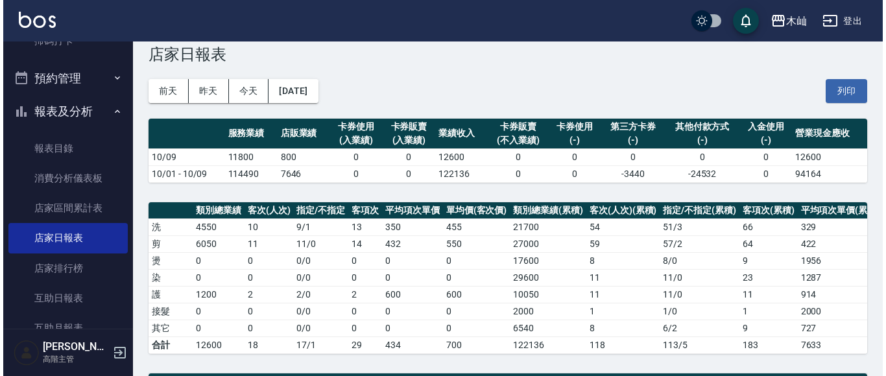
scroll to position [23, 0]
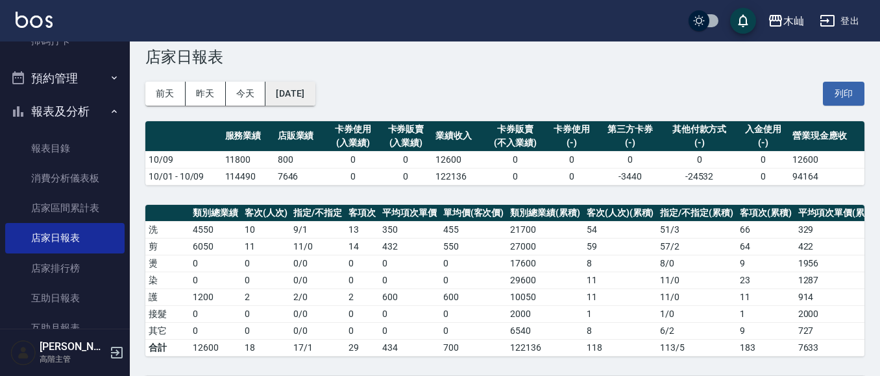
click at [315, 94] on button "[DATE]" at bounding box center [289, 94] width 49 height 24
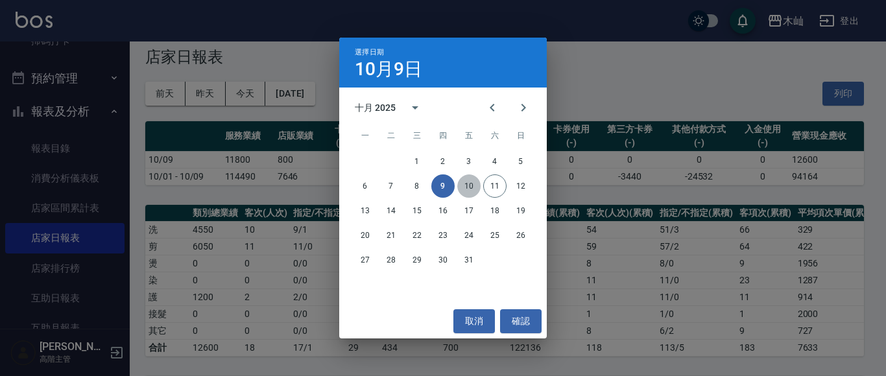
click at [465, 185] on button "10" at bounding box center [468, 186] width 23 height 23
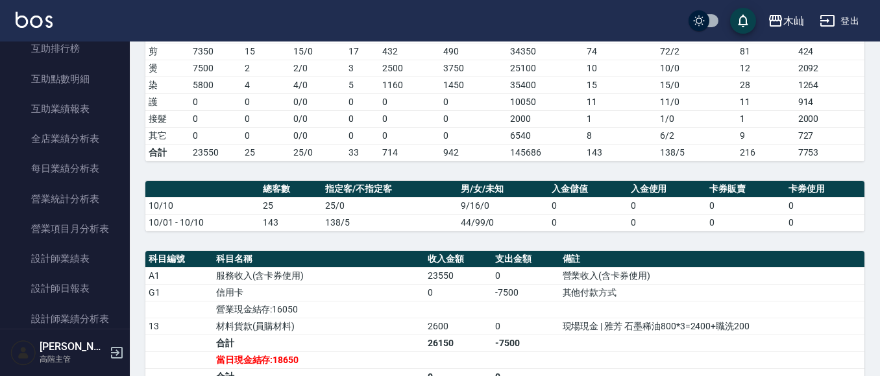
scroll to position [703, 0]
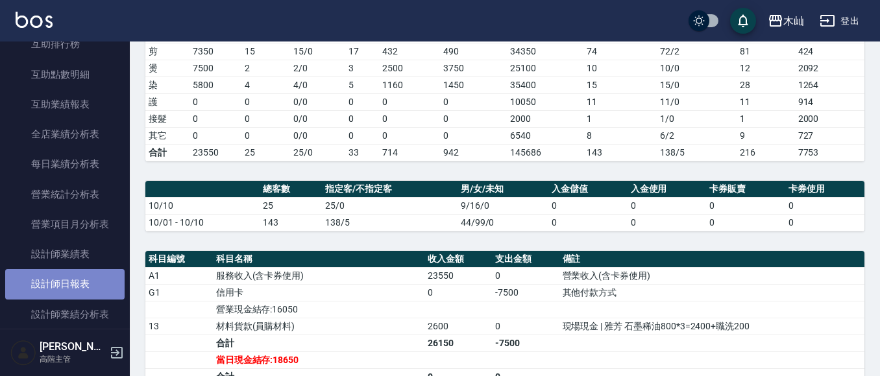
click at [80, 291] on link "設計師日報表" at bounding box center [64, 284] width 119 height 30
